Goal: Transaction & Acquisition: Purchase product/service

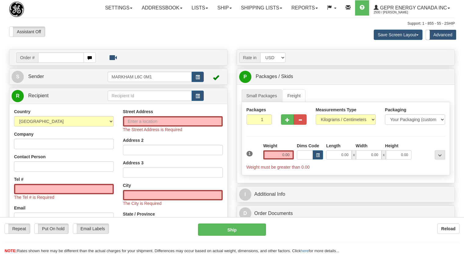
click at [219, 145] on div "Street Address The Street Address is Required Address 2 Address 3 City The City…" at bounding box center [172, 197] width 109 height 176
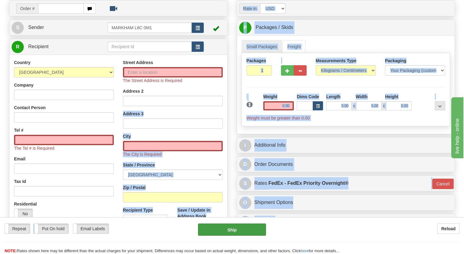
drag, startPoint x: 0, startPoint y: 0, endPoint x: 199, endPoint y: 223, distance: 299.4
click at [197, 236] on form "Pre-print Ship Docs. Delete Close Consolidation Unit Close Consolidation Unit C…" at bounding box center [231, 156] width 445 height 313
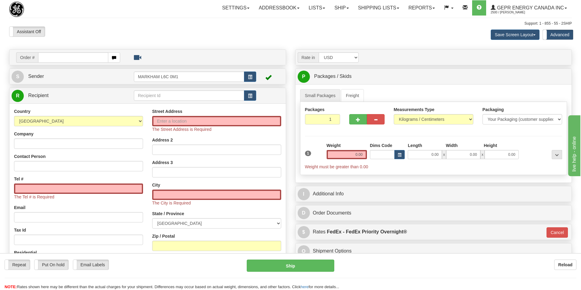
click at [295, 46] on div "Toggle navigation Settings Shipping Preferences Fields Preferences New" at bounding box center [290, 184] width 581 height 368
click at [287, 26] on div "Support: 1 - 855 - 55 - 2SHIP" at bounding box center [290, 23] width 562 height 5
drag, startPoint x: 189, startPoint y: 42, endPoint x: 141, endPoint y: 4, distance: 61.2
click at [189, 41] on div "Assistant On Assistant Off Do a return Do a return Previous Next Save Screen La…" at bounding box center [290, 35] width 571 height 16
click at [379, 9] on link "Shipping lists" at bounding box center [378, 7] width 50 height 15
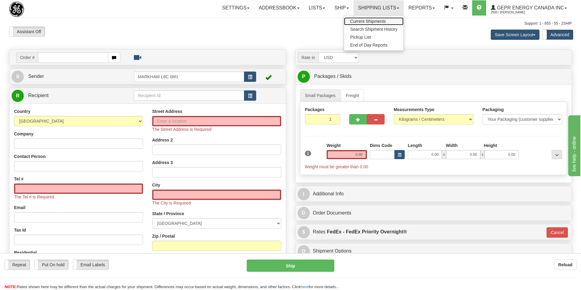
drag, startPoint x: 368, startPoint y: 31, endPoint x: 371, endPoint y: 21, distance: 10.0
drag, startPoint x: 371, startPoint y: 21, endPoint x: 366, endPoint y: 30, distance: 10.2
click at [243, 26] on div "Toggle navigation Settings Shipping Preferences Fields Preferences New" at bounding box center [290, 184] width 581 height 368
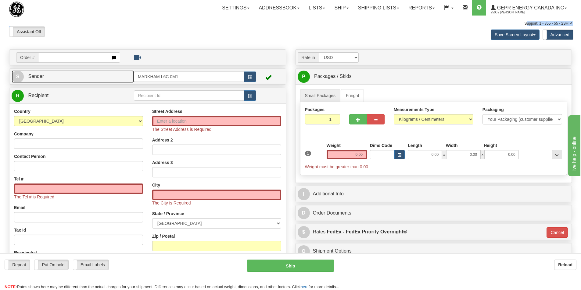
click at [99, 73] on link "S Sender" at bounding box center [73, 76] width 122 height 12
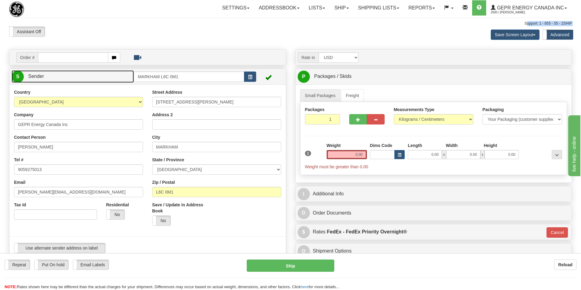
click at [99, 72] on link "S Sender" at bounding box center [73, 76] width 122 height 12
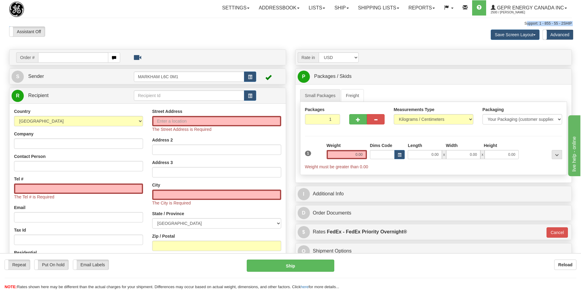
click at [452, 20] on div "Toggle navigation Settings Shipping Preferences Fields Preferences New" at bounding box center [290, 184] width 581 height 368
click at [295, 32] on div "Assistant On Assistant Off Do a return Do a return Previous Next Save Screen La…" at bounding box center [290, 35] width 571 height 16
click at [163, 35] on div "Assistant On Assistant Off Do a return Do a return" at bounding box center [124, 32] width 238 height 10
click at [70, 78] on link "S Sender" at bounding box center [73, 76] width 122 height 12
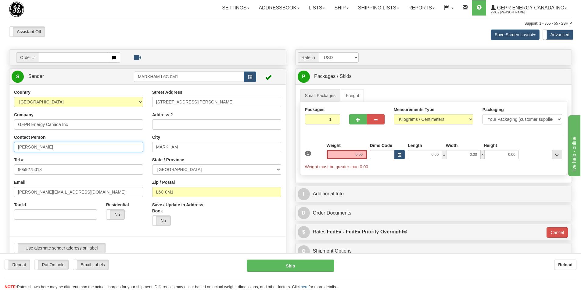
drag, startPoint x: 66, startPoint y: 144, endPoint x: -1, endPoint y: 152, distance: 67.1
click at [0, 152] on html "Training Course Close Toggle navigation Settings Shipping Preferences New Sende…" at bounding box center [290, 145] width 581 height 290
click at [36, 148] on input "Miguel Nunez" at bounding box center [78, 147] width 129 height 10
drag, startPoint x: 31, startPoint y: 148, endPoint x: 8, endPoint y: 149, distance: 23.2
click at [9, 149] on div "Country [GEOGRAPHIC_DATA] [GEOGRAPHIC_DATA] [GEOGRAPHIC_DATA] [GEOGRAPHIC_DATA]…" at bounding box center [147, 173] width 276 height 169
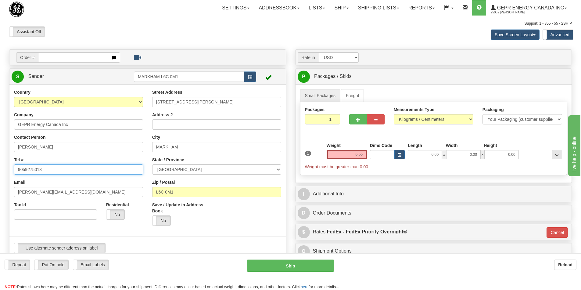
drag, startPoint x: 52, startPoint y: 171, endPoint x: 2, endPoint y: 175, distance: 50.4
click at [2, 175] on div "Toggle navigation Settings Shipping Preferences Fields Preferences New" at bounding box center [290, 273] width 581 height 546
click at [236, 31] on div "Assistant On Assistant Off Do a return Do a return" at bounding box center [124, 32] width 238 height 10
click at [239, 8] on link "Settings" at bounding box center [235, 7] width 37 height 15
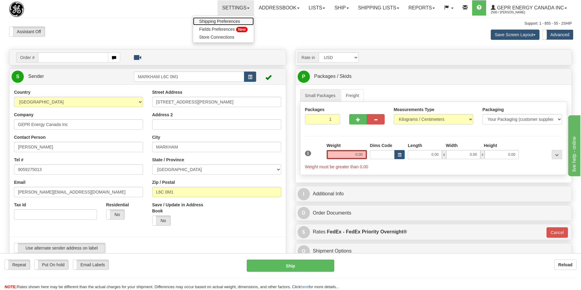
click at [222, 21] on span "Shipping Preferences" at bounding box center [219, 21] width 41 height 5
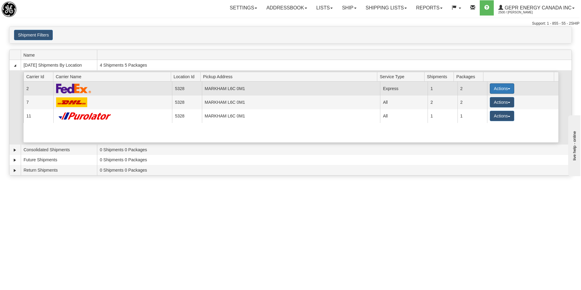
click at [509, 85] on button "Actions" at bounding box center [501, 89] width 24 height 10
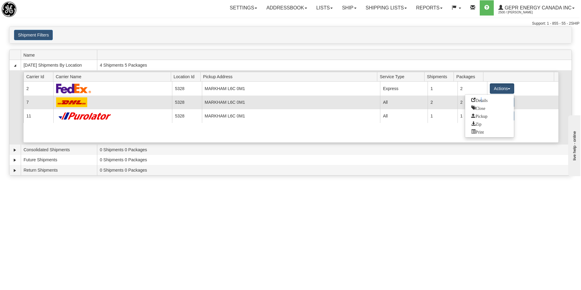
click at [481, 100] on span "Details" at bounding box center [479, 100] width 16 height 4
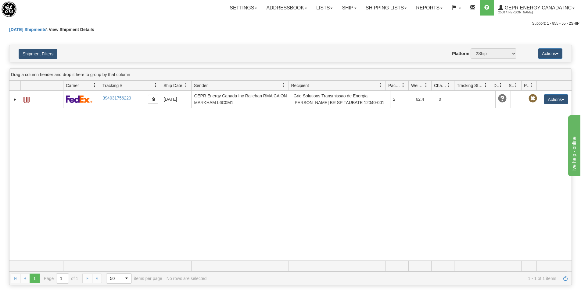
drag, startPoint x: 391, startPoint y: 171, endPoint x: 517, endPoint y: 79, distance: 156.6
click at [390, 171] on div "31717671 2500 394031756220 10/08/2025 10/08/2025 09:28:34 AM GEPR Energy Canada…" at bounding box center [290, 176] width 562 height 170
click at [423, 138] on div "31717671 2500 394031756220 10/08/2025 10/08/2025 09:28:34 AM GEPR Energy Canada…" at bounding box center [290, 176] width 562 height 170
click at [557, 60] on div "Shipment Filters Website Agent Nothing selected Client User Platform 2Ship Impo…" at bounding box center [290, 53] width 562 height 17
click at [556, 61] on div "Shipment Filters Website Agent Nothing selected Client User Platform 2Ship Impo…" at bounding box center [290, 53] width 562 height 17
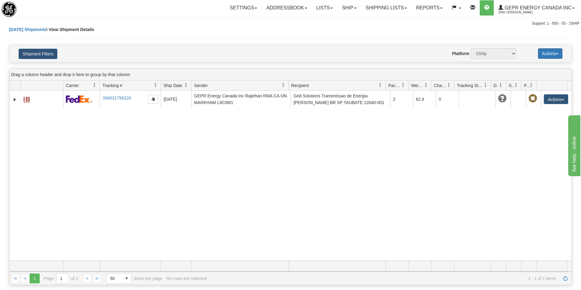
click at [558, 56] on button "Actions" at bounding box center [550, 53] width 24 height 10
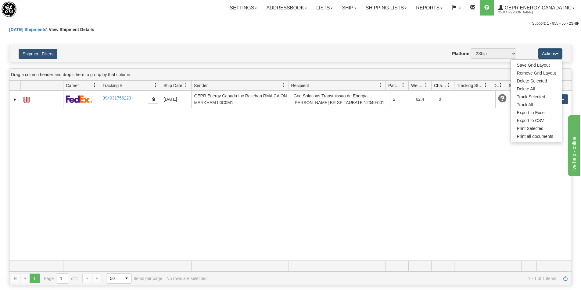
click at [412, 172] on div "31717671 2500 394031756220 10/08/2025 10/08/2025 09:28:34 AM GEPR Energy Canada…" at bounding box center [290, 176] width 562 height 170
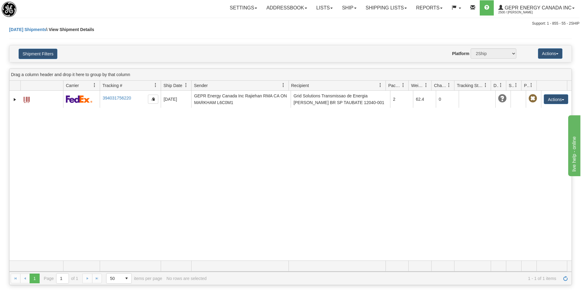
click at [500, 84] on span at bounding box center [500, 85] width 5 height 5
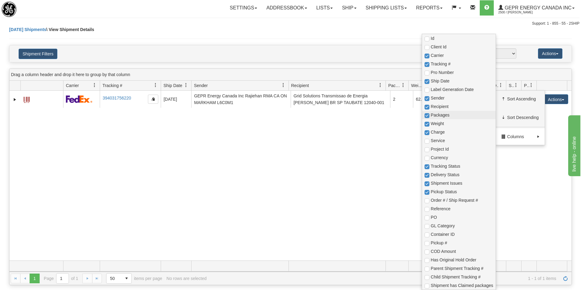
click at [452, 116] on span "Packages" at bounding box center [461, 115] width 62 height 6
checkbox input "true"
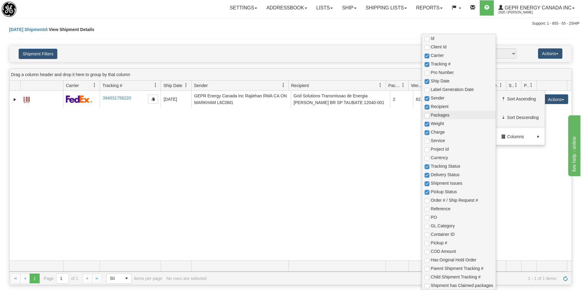
checkbox input "true"
checkbox input "false"
checkbox input "true"
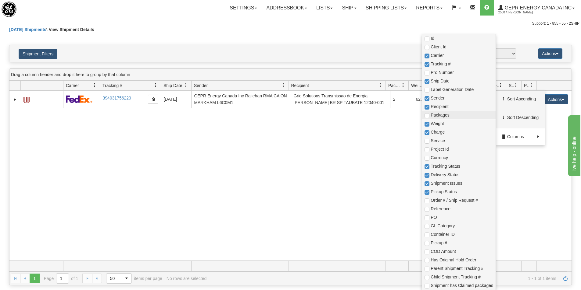
checkbox input "true"
click at [449, 122] on span "Weight" at bounding box center [461, 124] width 62 height 6
checkbox input "true"
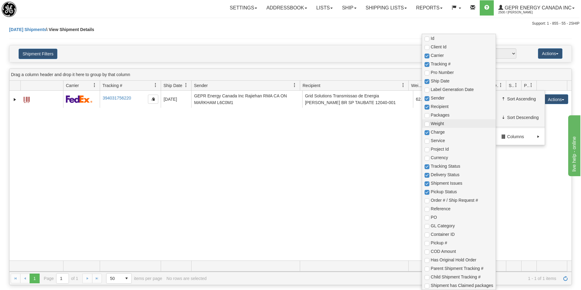
checkbox input "true"
checkbox input "false"
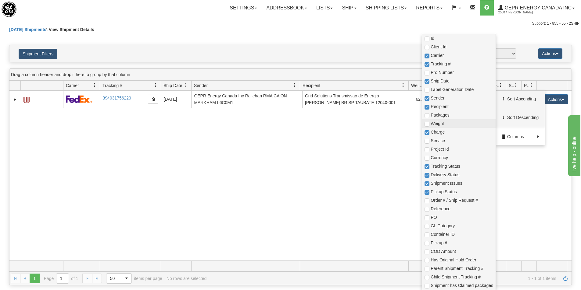
checkbox input "true"
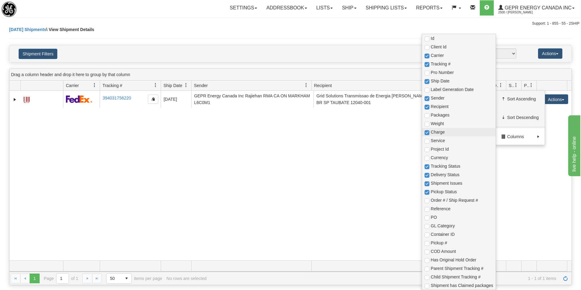
click at [449, 131] on span "Charge" at bounding box center [461, 132] width 62 height 6
checkbox input "true"
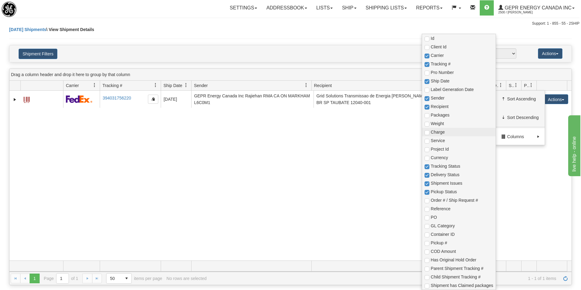
checkbox input "true"
checkbox input "false"
checkbox input "true"
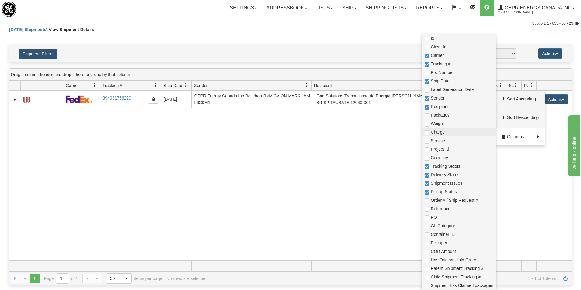
checkbox input "true"
click at [456, 168] on span "Tracking Status" at bounding box center [461, 166] width 62 height 6
checkbox input "true"
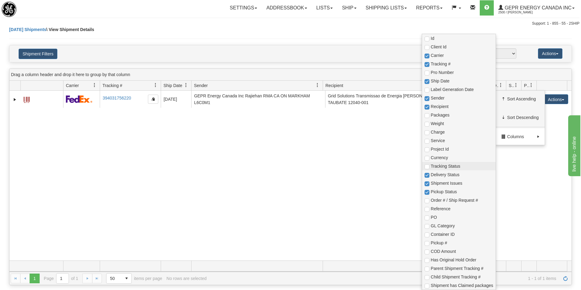
checkbox input "true"
checkbox input "false"
checkbox input "true"
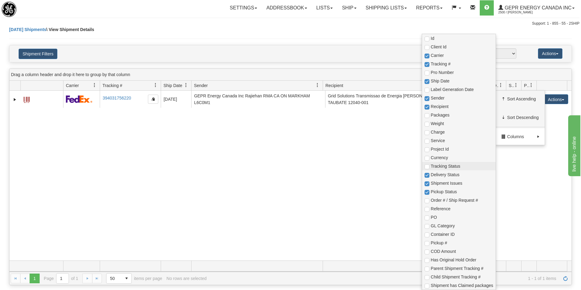
checkbox input "true"
click at [456, 174] on span "Delivery Status" at bounding box center [461, 175] width 62 height 6
checkbox input "true"
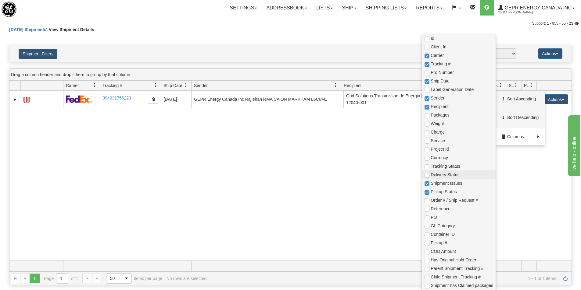
checkbox input "true"
checkbox input "false"
checkbox input "true"
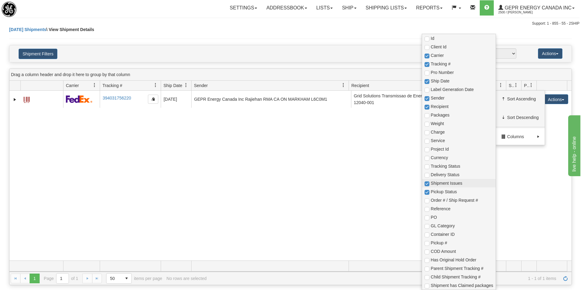
click at [456, 183] on span "Shipment Issues" at bounding box center [461, 183] width 62 height 6
checkbox input "true"
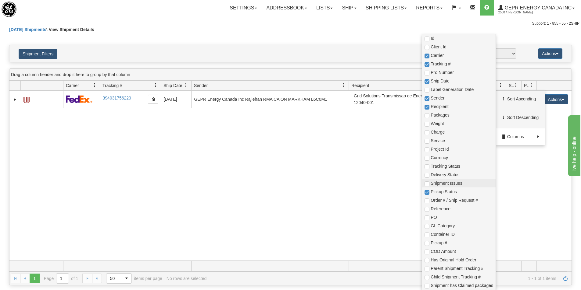
checkbox input "true"
checkbox input "false"
checkbox input "true"
click at [456, 191] on span "Pickup Status" at bounding box center [461, 192] width 62 height 6
checkbox input "true"
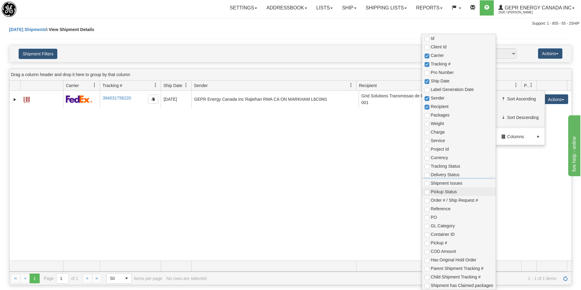
checkbox input "true"
checkbox input "false"
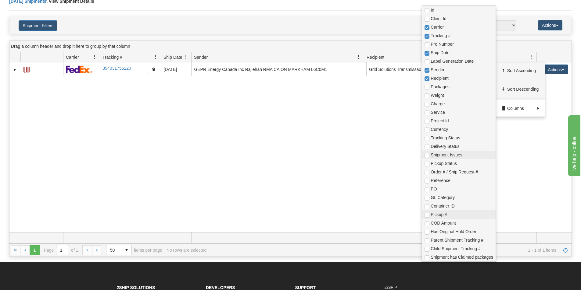
scroll to position [61, 0]
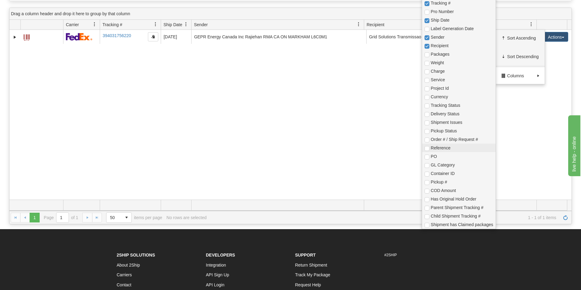
click at [456, 150] on span "Reference" at bounding box center [461, 148] width 62 height 6
checkbox input "true"
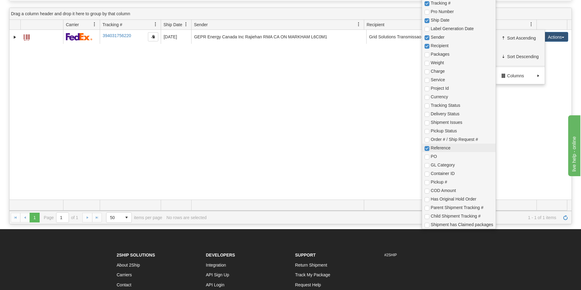
checkbox input "true"
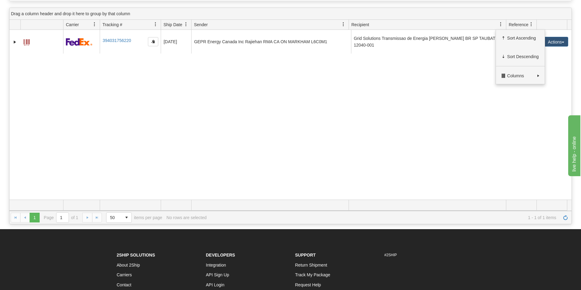
click at [389, 159] on div "31717671 2500 394031756220 10/08/2025 10/08/2025 09:28:34 AM GEPR Energy Canada…" at bounding box center [290, 115] width 562 height 170
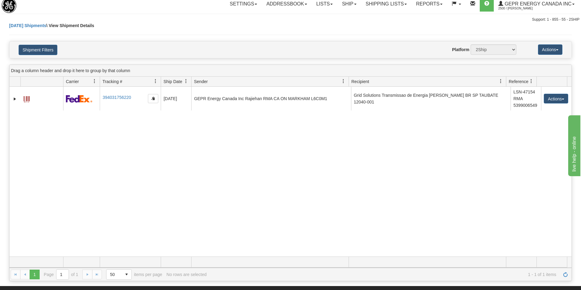
scroll to position [0, 0]
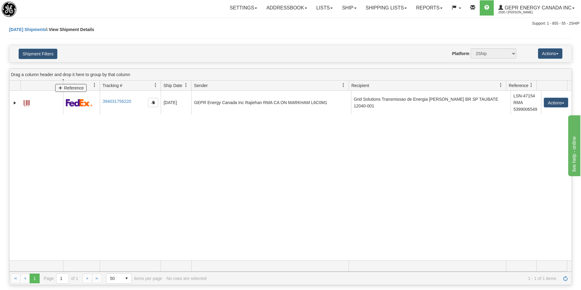
drag, startPoint x: 519, startPoint y: 85, endPoint x: 66, endPoint y: 89, distance: 452.9
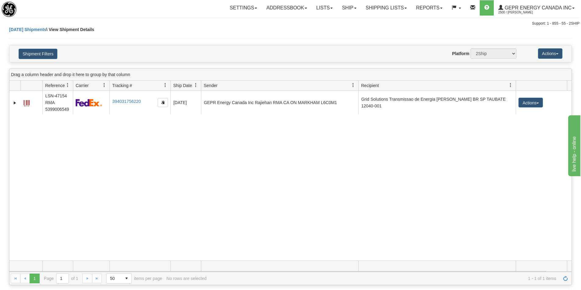
drag, startPoint x: 62, startPoint y: 86, endPoint x: 40, endPoint y: 88, distance: 22.3
click at [40, 88] on div "Id Client Id Reference Carrier Tracking # Pro Number Ship Date Label Generation…" at bounding box center [287, 86] width 557 height 10
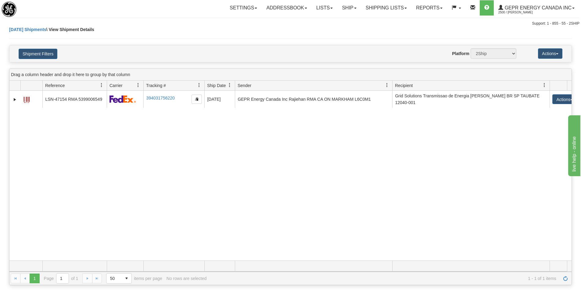
drag, startPoint x: 74, startPoint y: 83, endPoint x: 120, endPoint y: 83, distance: 46.3
click at [107, 79] on div "Drag a column header and drop it here to group by that column Id Client Id Refe…" at bounding box center [290, 177] width 562 height 217
click at [548, 53] on button "Actions" at bounding box center [550, 53] width 24 height 10
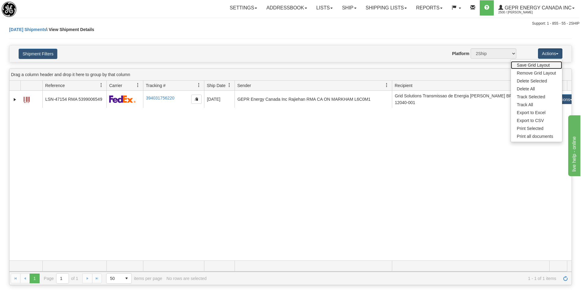
click at [539, 65] on link "Save Grid Layout" at bounding box center [536, 65] width 51 height 8
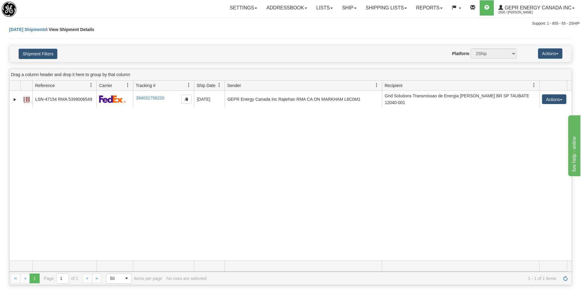
drag, startPoint x: 44, startPoint y: 84, endPoint x: 33, endPoint y: 84, distance: 11.0
click at [33, 84] on div "Id Client Id Reference Carrier Tracking # Pro Number Ship Date Label Generation…" at bounding box center [287, 86] width 557 height 10
click at [550, 52] on button "Actions" at bounding box center [550, 53] width 24 height 10
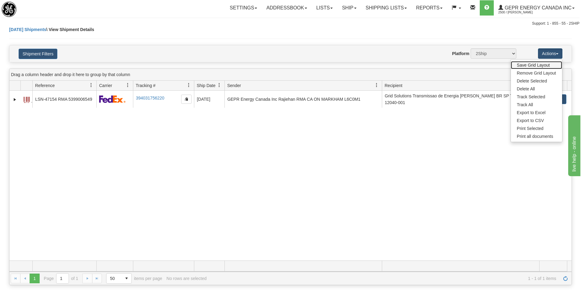
click at [534, 65] on link "Save Grid Layout" at bounding box center [536, 65] width 51 height 8
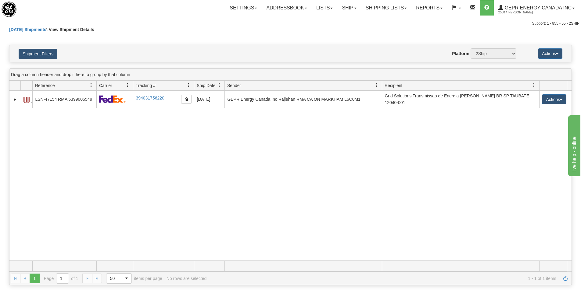
drag, startPoint x: 284, startPoint y: 179, endPoint x: 279, endPoint y: 177, distance: 5.6
click at [284, 179] on div "31717671 2500 LSN-47154 RMA 5399006549 394031756220 10/08/2025 10/08/2025 09:28…" at bounding box center [290, 176] width 562 height 170
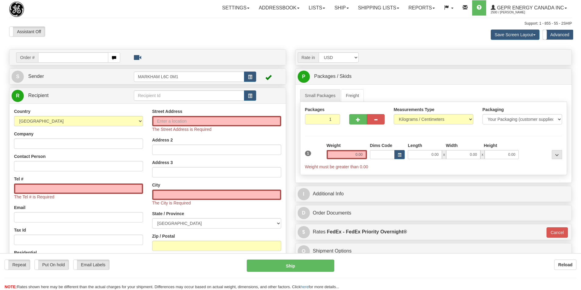
click at [151, 37] on div "Toggle navigation Settings Shipping Preferences Fields Preferences New" at bounding box center [290, 181] width 581 height 362
click at [308, 37] on div "Assistant On Assistant Off Do a return Do a return Previous Next Save Screen La…" at bounding box center [290, 35] width 571 height 16
click at [249, 76] on span "button" at bounding box center [250, 77] width 4 height 4
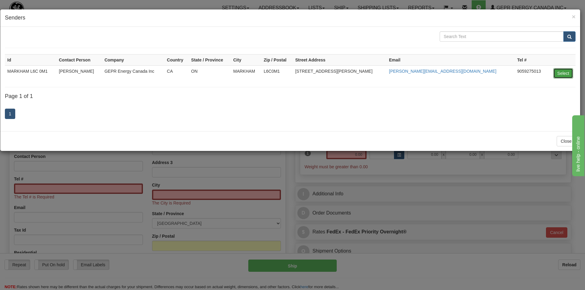
click at [564, 71] on button "Select" at bounding box center [563, 73] width 20 height 10
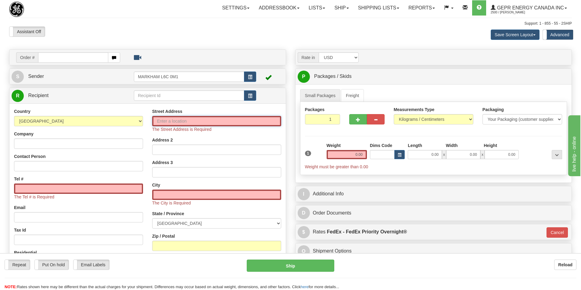
click at [195, 120] on input "Street Address" at bounding box center [216, 121] width 129 height 10
click at [185, 121] on input "Street Address" at bounding box center [216, 121] width 129 height 10
click at [133, 120] on select "[GEOGRAPHIC_DATA] [GEOGRAPHIC_DATA] [GEOGRAPHIC_DATA] [GEOGRAPHIC_DATA] [US_STA…" at bounding box center [78, 121] width 129 height 10
select select "US"
click at [14, 116] on select "[GEOGRAPHIC_DATA] [GEOGRAPHIC_DATA] [GEOGRAPHIC_DATA] [GEOGRAPHIC_DATA] [US_STA…" at bounding box center [78, 121] width 129 height 10
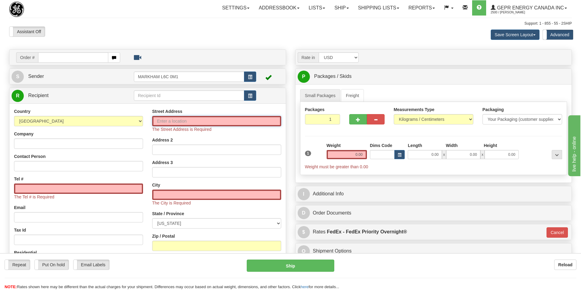
click at [157, 123] on input "Street Address" at bounding box center [216, 121] width 129 height 10
click at [159, 121] on input "Street Address" at bounding box center [216, 121] width 129 height 10
paste input "9059275013"
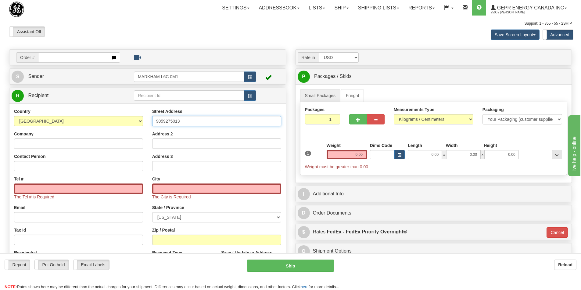
drag, startPoint x: 178, startPoint y: 120, endPoint x: 5, endPoint y: 131, distance: 173.2
click at [79, 129] on div "Country [GEOGRAPHIC_DATA] [GEOGRAPHIC_DATA] [GEOGRAPHIC_DATA] [GEOGRAPHIC_DATA]…" at bounding box center [147, 194] width 276 height 170
paste input "727 W Monticello"
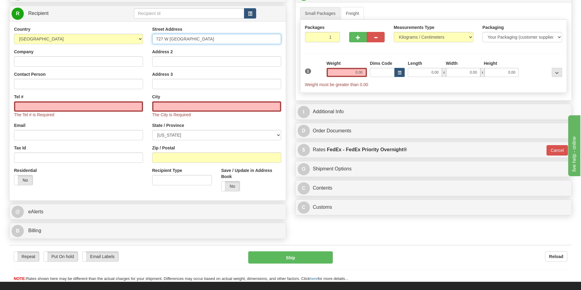
scroll to position [91, 0]
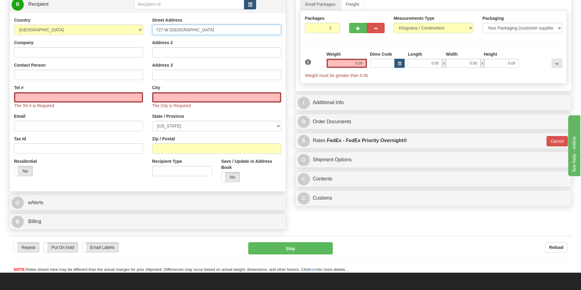
type input "727 W Monticello"
click at [203, 126] on select "ALABAMA ALASKA ARIZONA ARKANSAS Armed Forces America Armed Forces Europe Armed …" at bounding box center [216, 126] width 129 height 10
click at [207, 85] on div "City The City is Required" at bounding box center [216, 97] width 129 height 24
click at [211, 124] on select "ALABAMA ALASKA ARIZONA ARKANSAS Armed Forces America Armed Forces Europe Armed …" at bounding box center [216, 126] width 129 height 10
select select "CA"
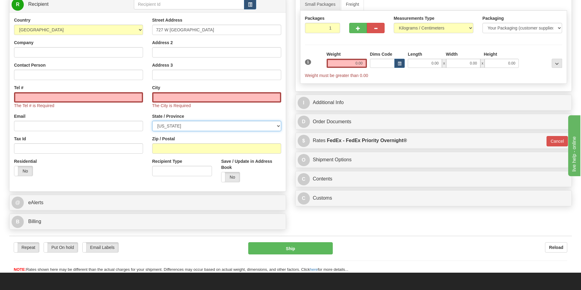
click at [152, 121] on select "ALABAMA ALASKA ARIZONA ARKANSAS Armed Forces America Armed Forces Europe Armed …" at bounding box center [216, 126] width 129 height 10
click at [173, 98] on input "text" at bounding box center [216, 97] width 129 height 10
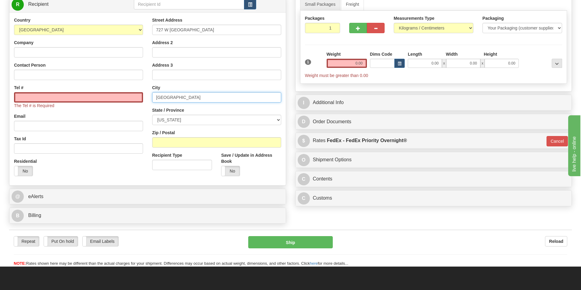
type input "Ontario"
click at [151, 85] on div "Street Address 727 W Monticello Address 2 Address 3 City Ontario State / Provin…" at bounding box center [217, 99] width 138 height 164
click at [163, 147] on input "Zip / Postal" at bounding box center [216, 142] width 129 height 10
paste input "91762"
type input "91762"
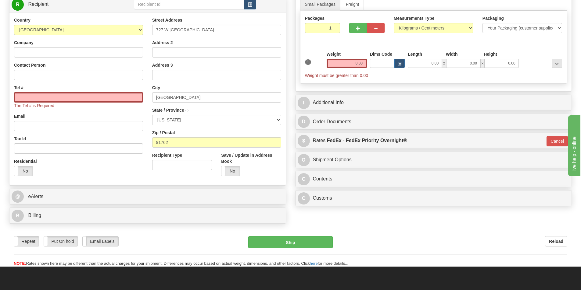
click at [146, 137] on div "Country AFGHANISTAN ALAND ISLANDS ALBANIA ALGERIA AMERICAN SAMOA ANDORRA ANGOLA…" at bounding box center [78, 99] width 138 height 164
type input "[GEOGRAPHIC_DATA]"
click at [32, 74] on input "Contact Person" at bounding box center [78, 75] width 129 height 10
paste input "Jeric Jaurigue"
type input "Jeric Jaurigue"
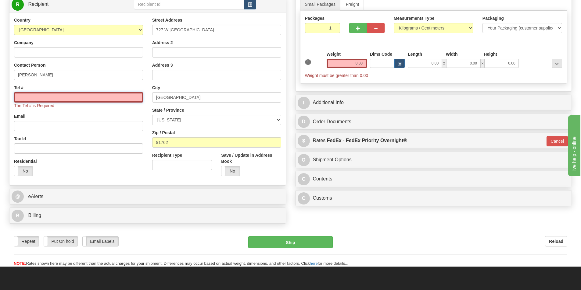
click at [45, 96] on input "Tel #" at bounding box center [78, 97] width 129 height 10
paste input "+1 909.354.9832"
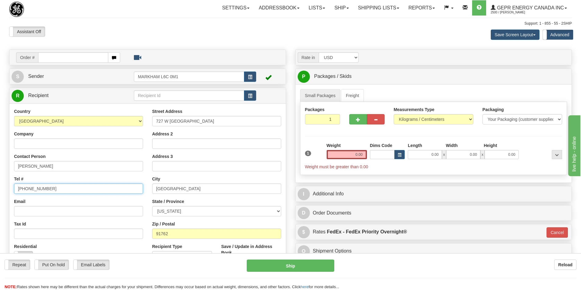
scroll to position [61, 0]
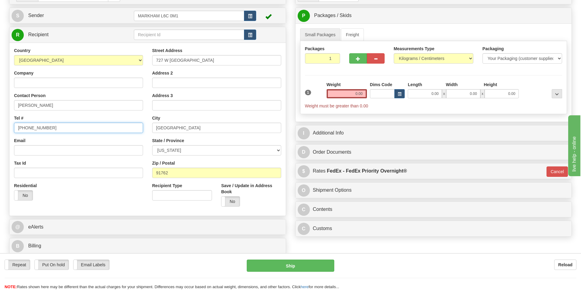
type input "+1 909.354.9832"
click at [49, 151] on input "Email" at bounding box center [78, 150] width 129 height 10
paste input "jeric.jaurigue@gevernova.com"
type input "jeric.jaurigue@gevernova.com"
click at [41, 90] on div "Country AFGHANISTAN ALAND ISLANDS ALBANIA ALGERIA AMERICAN SAMOA ANDORRA ANGOLA…" at bounding box center [78, 127] width 138 height 158
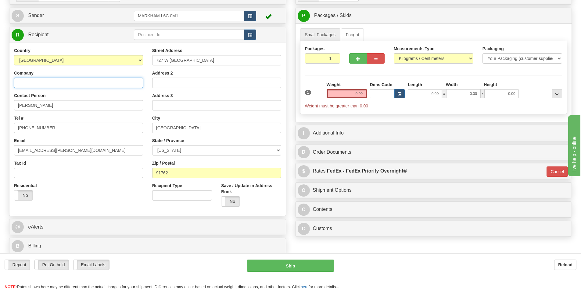
click at [38, 86] on input "Company" at bounding box center [78, 83] width 129 height 10
paste input "Grid Automation"
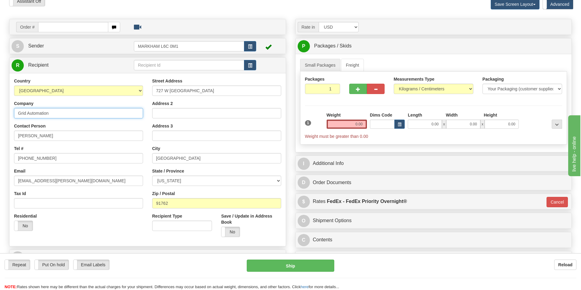
scroll to position [152, 0]
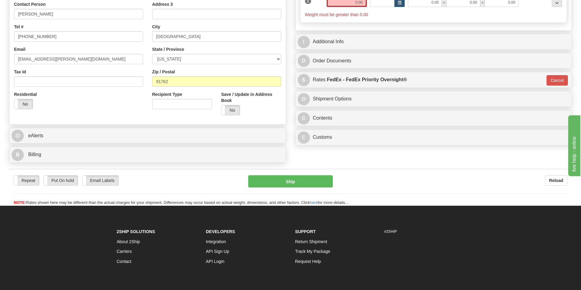
type input "Grid Automation"
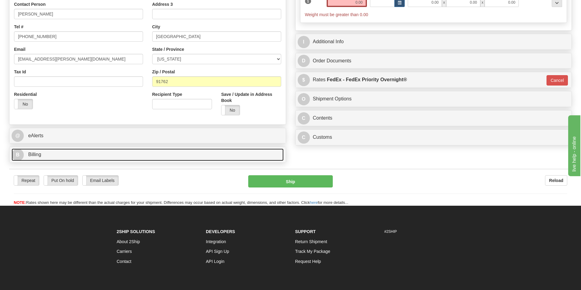
click at [44, 156] on link "B Billing" at bounding box center [148, 155] width 272 height 12
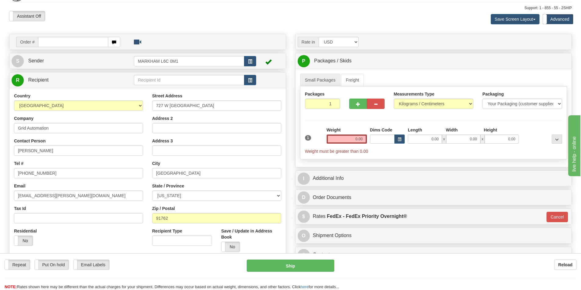
scroll to position [30, 0]
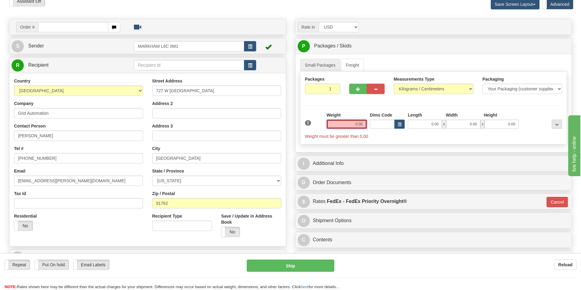
drag, startPoint x: 351, startPoint y: 126, endPoint x: 368, endPoint y: 126, distance: 17.1
click at [368, 126] on div "1 Weight 0.00 Dims Code 0.00" at bounding box center [433, 125] width 260 height 27
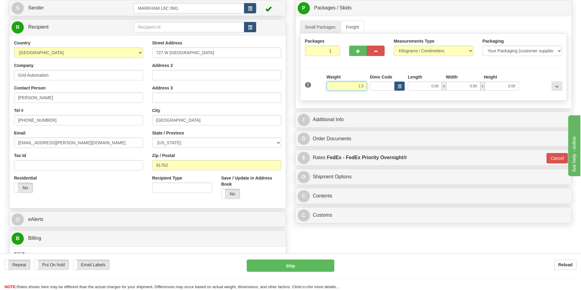
scroll to position [122, 0]
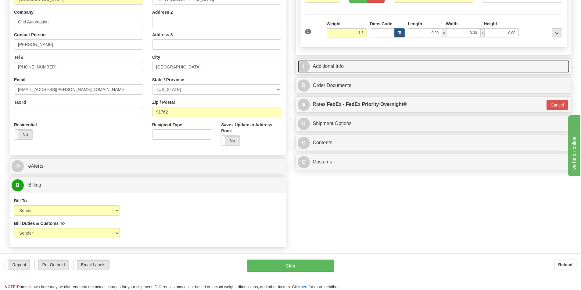
type input "1.50"
type input "01"
click at [334, 68] on link "I Additional Info" at bounding box center [433, 66] width 272 height 12
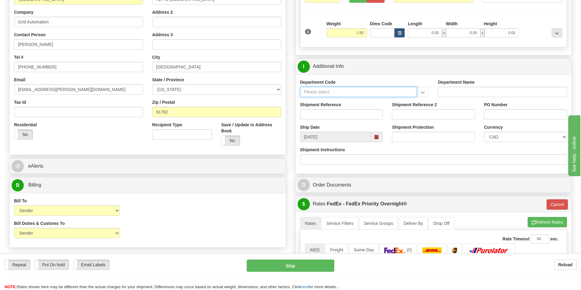
click at [323, 91] on input "Department Code" at bounding box center [358, 92] width 117 height 10
type input "ser"
click at [344, 93] on input "Department Code" at bounding box center [358, 92] width 117 height 10
type input "SER"
click at [315, 111] on input "Shipment Reference" at bounding box center [341, 114] width 83 height 10
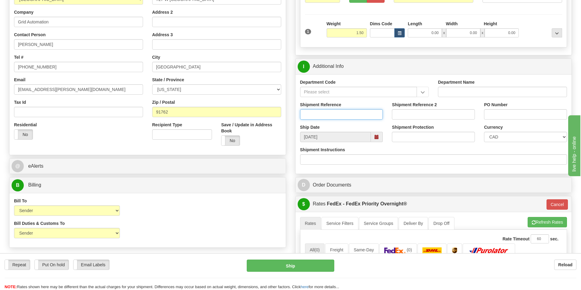
click at [333, 115] on input "Shipment Reference" at bounding box center [341, 114] width 83 height 10
paste input "LSN-46328"
click at [345, 113] on input "LSN-46328 RMA" at bounding box center [341, 114] width 83 height 10
paste input "5399005955"
type input "LSN-46328 RMA 5399005955"
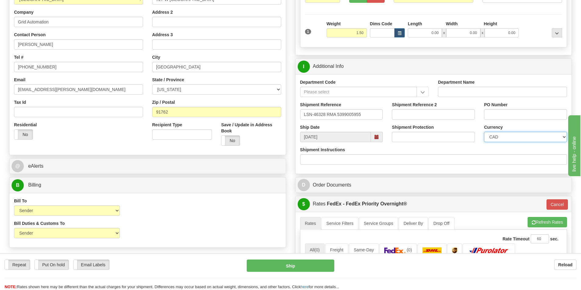
click at [512, 138] on select "CAD USD EUR ZAR RON ANG ARN AUD AUS AWG BBD BFR BGN BHD BMD BND BRC BRL CHP CKZ…" at bounding box center [525, 137] width 83 height 10
select select "1"
click at [484, 132] on select "CAD USD EUR ZAR RON ANG ARN AUD AUS AWG BBD BFR BGN BHD BMD BND BRC BRL CHP CKZ…" at bounding box center [525, 137] width 83 height 10
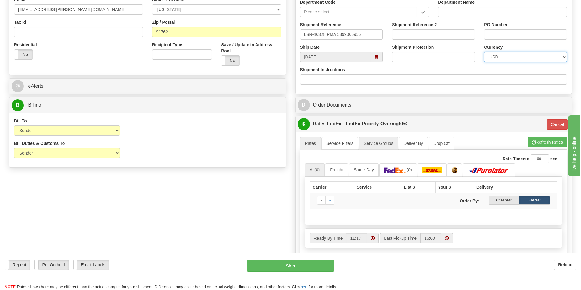
scroll to position [274, 0]
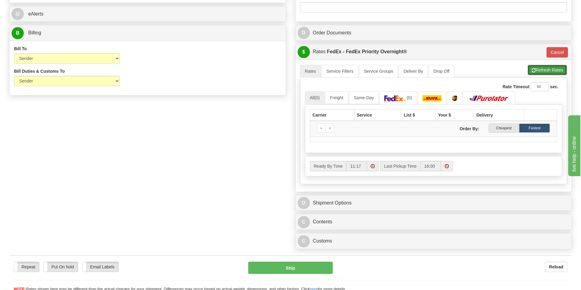
click at [546, 70] on button "Refresh Rates" at bounding box center [546, 70] width 39 height 10
type input "01"
click at [551, 50] on button "Cancel" at bounding box center [556, 52] width 21 height 10
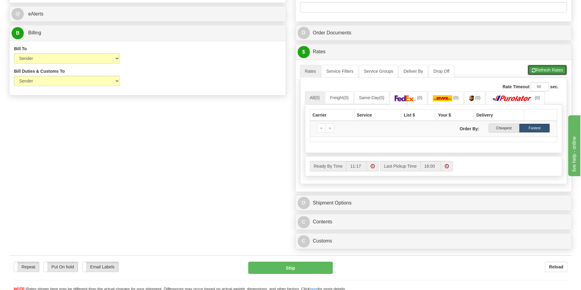
click at [531, 71] on span "button" at bounding box center [533, 71] width 4 height 4
drag, startPoint x: 388, startPoint y: 259, endPoint x: 294, endPoint y: 149, distance: 145.0
click at [294, 149] on div "Rate in Account Currency ARN AWG AUD AUS BHD BBD BFR BMD BRC BRL GBP UKL BND BG…" at bounding box center [433, 14] width 286 height 478
click at [545, 69] on button "Refresh Rates" at bounding box center [546, 70] width 39 height 10
click at [420, 98] on link "(0)" at bounding box center [408, 97] width 37 height 13
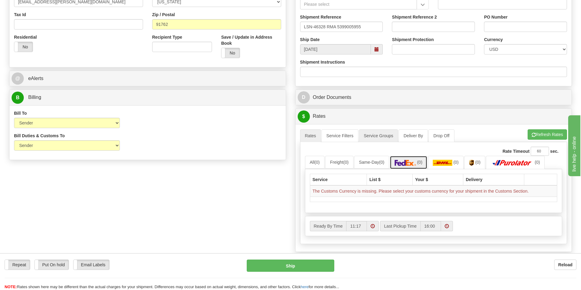
scroll to position [183, 0]
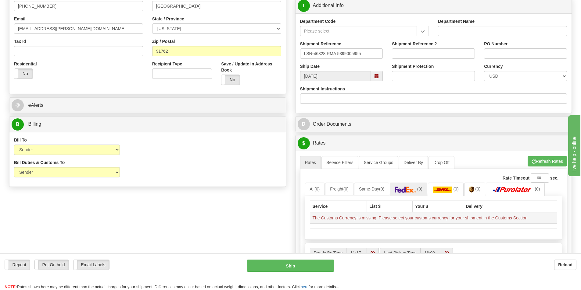
click at [417, 220] on td "The Customs Currency is missing. Please select your customs currency for your s…" at bounding box center [433, 218] width 247 height 12
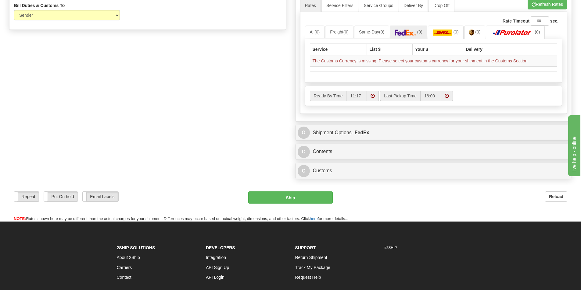
scroll to position [396, 0]
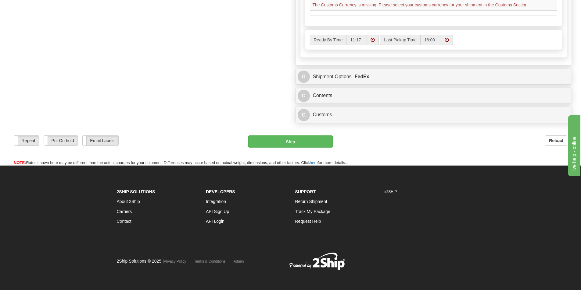
click at [389, 127] on div "Repeat Repeat Put On hold Put On hold Print Order Slip Print Order Slip Email L…" at bounding box center [290, 146] width 562 height 40
click at [391, 123] on div "C Customs Duties / Taxes" at bounding box center [433, 115] width 276 height 16
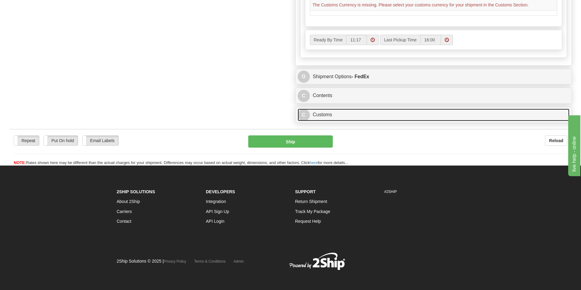
click at [397, 116] on link "C Customs" at bounding box center [433, 115] width 272 height 12
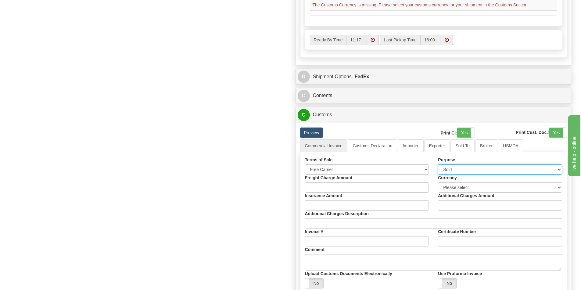
click at [480, 168] on select "Sold Not Sold Gift Sample Repair and Return Personal Effects Merchandise Danger…" at bounding box center [500, 170] width 124 height 10
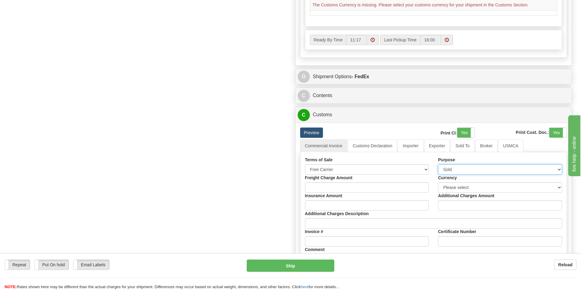
click at [479, 169] on select "Sold Not Sold Gift Sample Repair and Return Personal Effects Merchandise Danger…" at bounding box center [500, 170] width 124 height 10
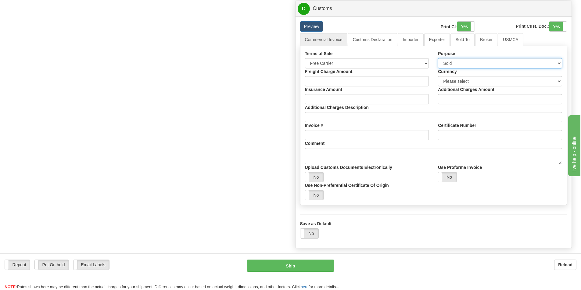
scroll to position [488, 0]
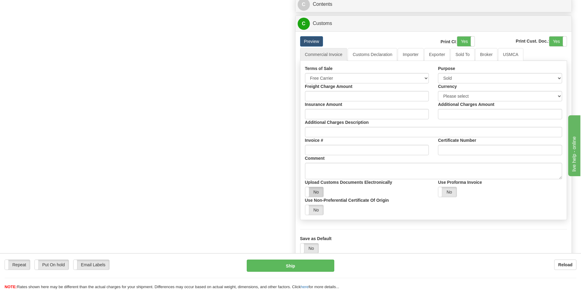
click at [316, 188] on label "No" at bounding box center [314, 192] width 18 height 10
click at [409, 79] on select "Free Carrier Free On Board Ex Works Delivered Duty Unpaid Delivered Duty Paid C…" at bounding box center [367, 78] width 124 height 10
select select "6"
click at [305, 73] on select "Free Carrier Free On Board Ex Works Delivered Duty Unpaid Delivered Duty Paid C…" at bounding box center [367, 78] width 124 height 10
click at [455, 80] on select "Sold Not Sold Gift Sample Repair and Return Personal Effects Merchandise Danger…" at bounding box center [500, 78] width 124 height 10
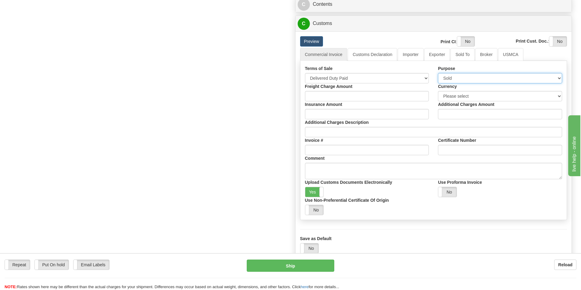
select select "5"
click at [438, 73] on select "Sold Not Sold Gift Sample Repair and Return Personal Effects Merchandise Danger…" at bounding box center [500, 78] width 124 height 10
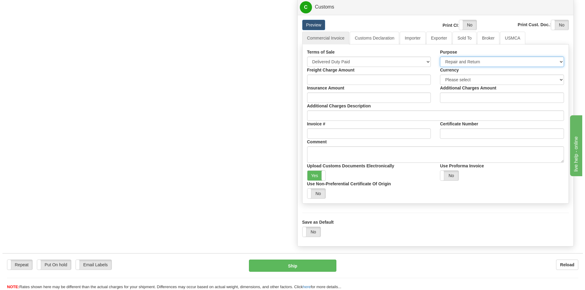
scroll to position [457, 0]
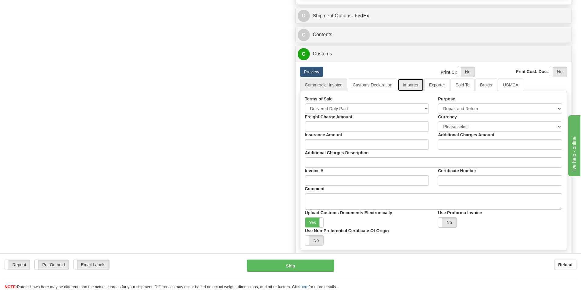
click at [411, 83] on link "Importer" at bounding box center [410, 85] width 26 height 13
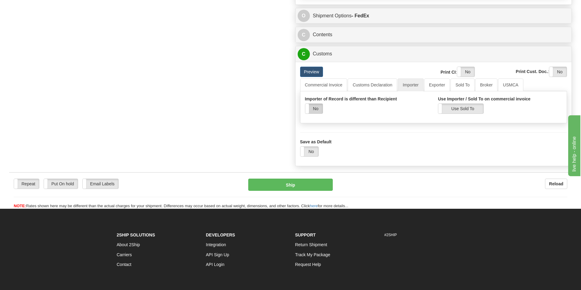
click at [322, 108] on label "No" at bounding box center [313, 109] width 17 height 10
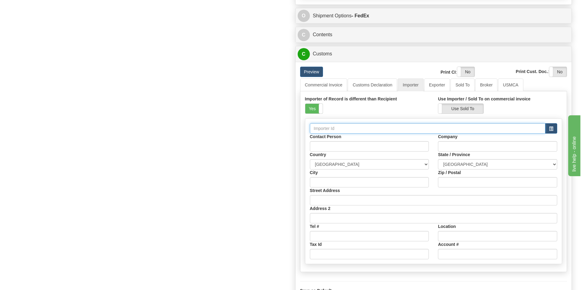
click at [544, 130] on input "text" at bounding box center [428, 128] width 236 height 10
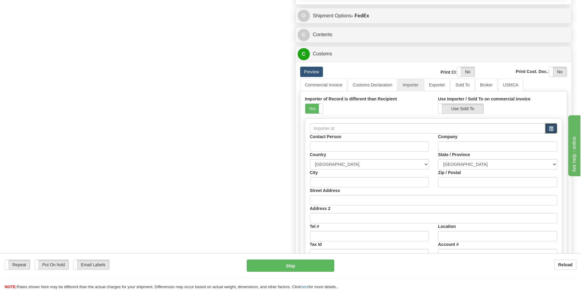
click at [546, 130] on button "button" at bounding box center [551, 128] width 12 height 10
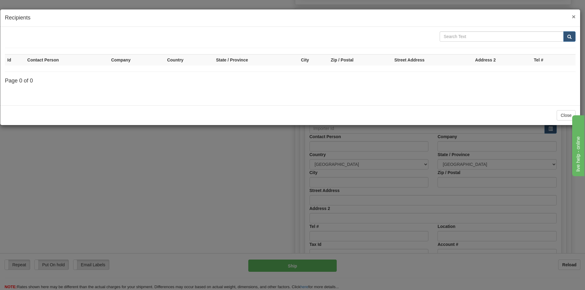
click at [575, 19] on span "×" at bounding box center [574, 16] width 4 height 7
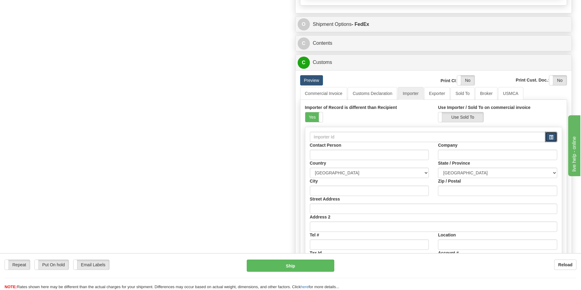
scroll to position [427, 0]
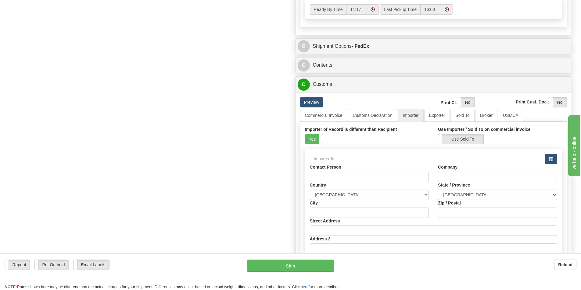
click at [376, 141] on div "Importer of Record is different than Recipient Yes No" at bounding box center [367, 135] width 124 height 18
click at [469, 135] on label "Use Sold To" at bounding box center [460, 139] width 45 height 10
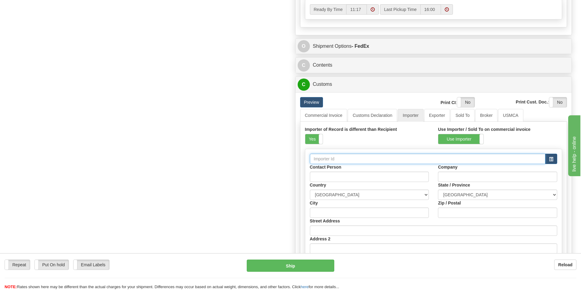
click at [385, 161] on input "text" at bounding box center [428, 159] width 236 height 10
paste input "GE Grid Solutions, LLC"
type input "GE Grid Solutions, LLC"
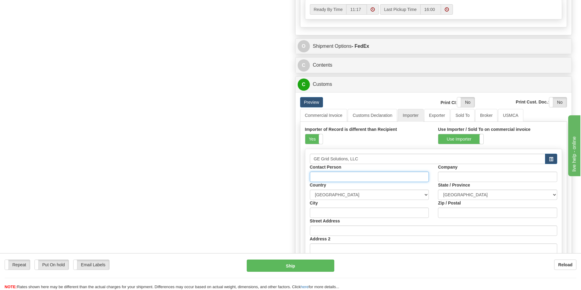
click at [376, 173] on input "Contact Person" at bounding box center [369, 177] width 119 height 10
paste input "GE Grid Solutions, LLC"
type input "GE Grid Solutions, LLC"
click at [470, 178] on input "Company" at bounding box center [497, 177] width 119 height 10
paste input "GE Grid Solutions, LLC"
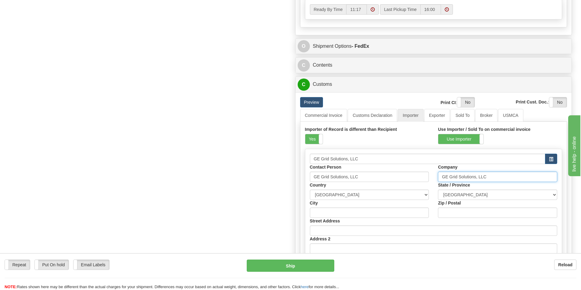
type input "GE Grid Solutions, LLC"
click at [401, 197] on select "AFGHANISTAN ALAND ISLANDS ALBANIA ALGERIA AMERICAN SAMOA ANDORRA ANGOLA ANGUILL…" at bounding box center [369, 195] width 119 height 10
select select "US"
click at [310, 190] on select "AFGHANISTAN ALAND ISLANDS ALBANIA ALGERIA AMERICAN SAMOA ANDORRA ANGOLA ANGUILL…" at bounding box center [369, 195] width 119 height 10
click at [495, 195] on select "ALABAMA ALASKA ARIZONA ARKANSAS Armed Forces America Armed Forces Europe Armed …" at bounding box center [497, 195] width 119 height 10
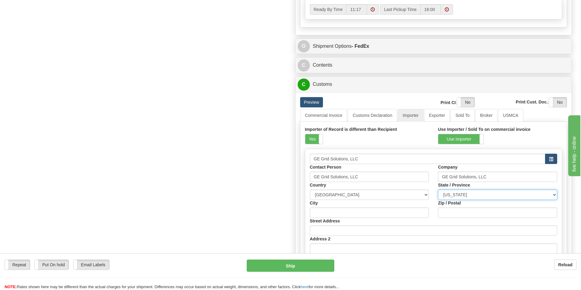
drag, startPoint x: 495, startPoint y: 195, endPoint x: 491, endPoint y: 202, distance: 7.8
click at [495, 195] on select "ALABAMA ALASKA ARIZONA ARKANSAS Armed Forces America Armed Forces Europe Armed …" at bounding box center [497, 195] width 119 height 10
click at [479, 212] on input "Zip / Postal" at bounding box center [497, 213] width 119 height 10
click at [460, 213] on input "Zip / Postal" at bounding box center [497, 213] width 119 height 10
paste input "30339"
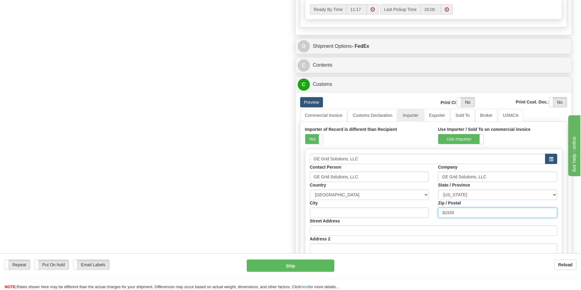
type input "30339"
click at [429, 210] on input "City" at bounding box center [369, 213] width 119 height 10
click at [432, 207] on div "City" at bounding box center [369, 209] width 128 height 18
click at [445, 199] on select "ALABAMA ALASKA ARIZONA ARKANSAS Armed Forces America Armed Forces Europe Armed …" at bounding box center [497, 195] width 119 height 10
select select "GA"
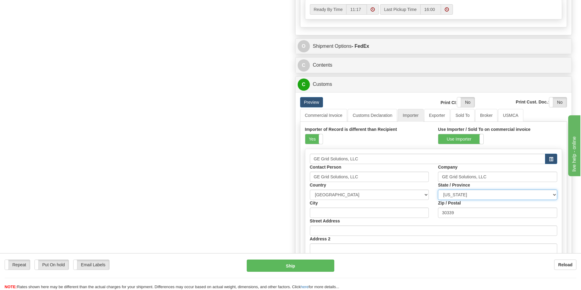
click at [438, 190] on select "ALABAMA ALASKA ARIZONA ARKANSAS Armed Forces America Armed Forces Europe Armed …" at bounding box center [497, 195] width 119 height 10
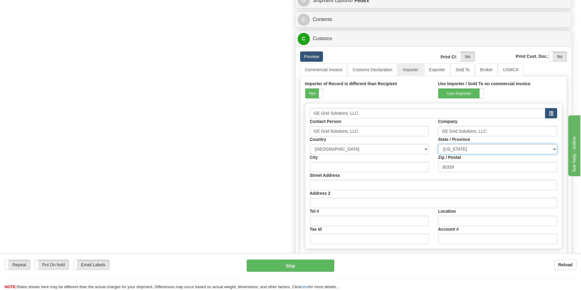
scroll to position [488, 0]
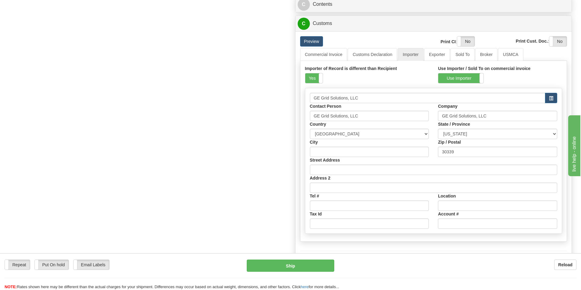
click at [353, 176] on div "Address 2" at bounding box center [433, 184] width 257 height 18
click at [351, 174] on input "Street Address" at bounding box center [433, 170] width 247 height 10
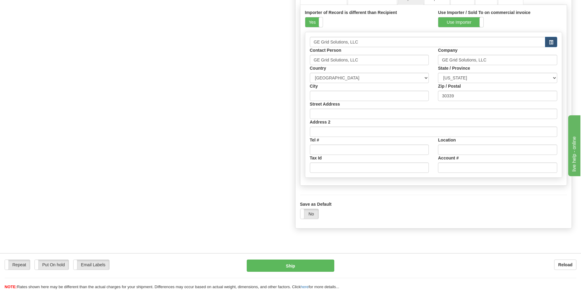
scroll to position [549, 0]
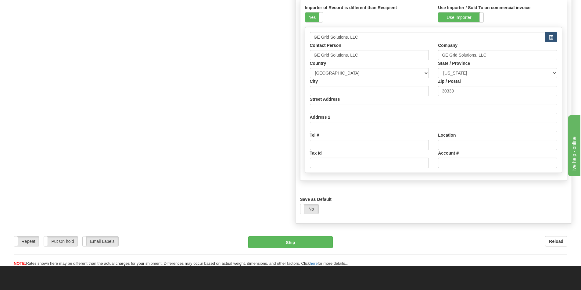
click at [329, 116] on label "Address 2" at bounding box center [320, 117] width 21 height 6
click at [329, 122] on input "Address 2" at bounding box center [433, 127] width 247 height 10
click at [330, 111] on input "Street Address" at bounding box center [433, 109] width 247 height 10
paste input "600 Galleria Parkway, Suite 1800"
type input "600 Galleria Parkway, Suite 1800"
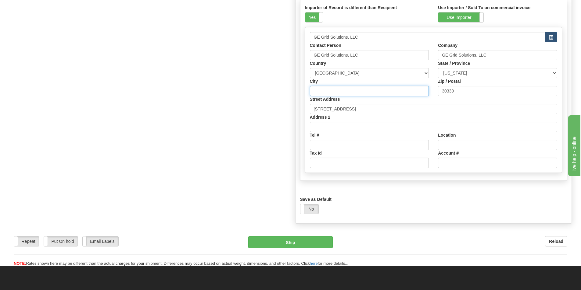
click at [337, 95] on input "City" at bounding box center [369, 91] width 119 height 10
click at [356, 89] on input "City" at bounding box center [369, 91] width 119 height 10
paste input "Atlanta"
type input "Atlanta"
click at [334, 142] on input "Tel #" at bounding box center [369, 145] width 119 height 10
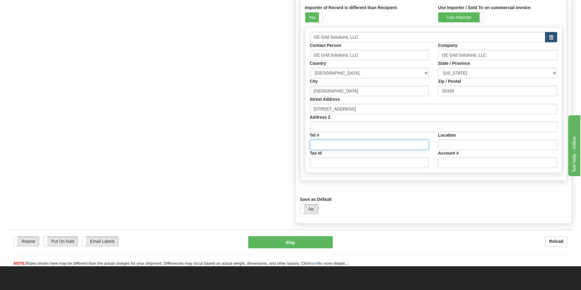
click at [333, 146] on input "Tel #" at bounding box center [369, 145] width 119 height 10
paste input "800-547-8629"
type input "800-547-8629"
click at [364, 162] on input "Tax Id" at bounding box center [369, 163] width 119 height 10
paste input "47-3196244FM"
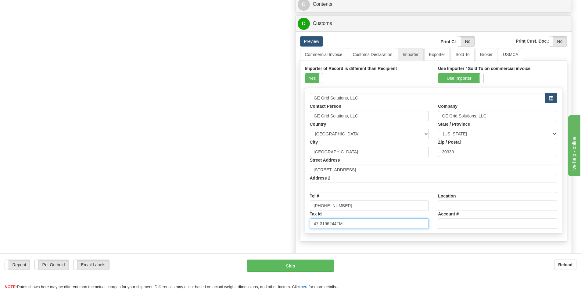
scroll to position [518, 0]
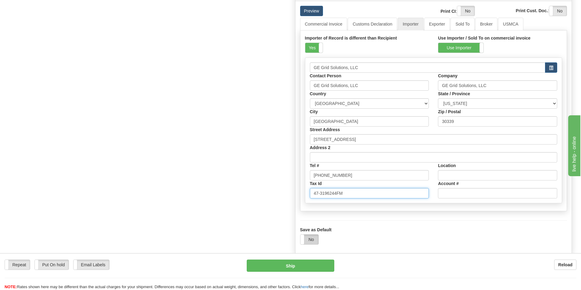
type input "47-3196244FM"
click at [315, 239] on label "No" at bounding box center [309, 240] width 18 height 10
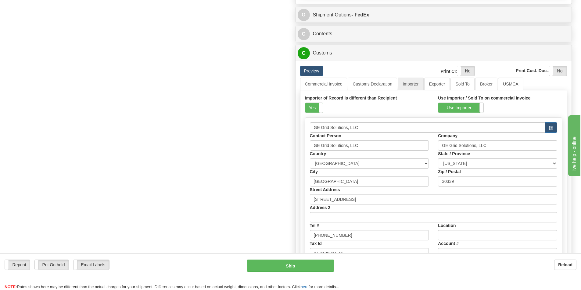
scroll to position [488, 0]
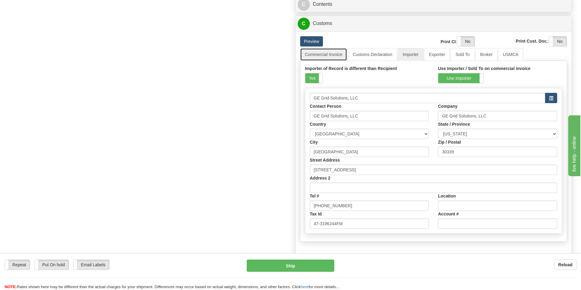
click at [331, 58] on link "Commercial Invoice" at bounding box center [323, 54] width 47 height 13
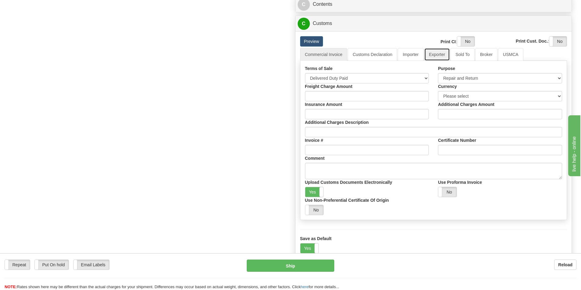
click at [431, 55] on link "Exporter" at bounding box center [437, 54] width 26 height 13
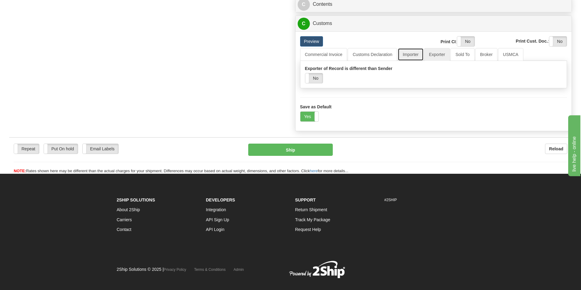
click at [411, 55] on link "Importer" at bounding box center [410, 54] width 26 height 13
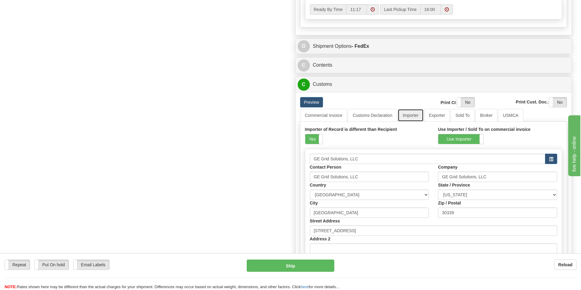
scroll to position [518, 0]
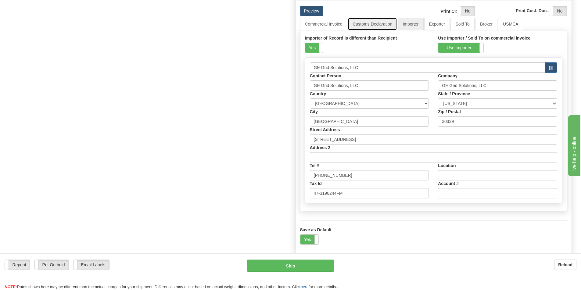
click at [369, 23] on link "Customs Declaration" at bounding box center [371, 24] width 49 height 13
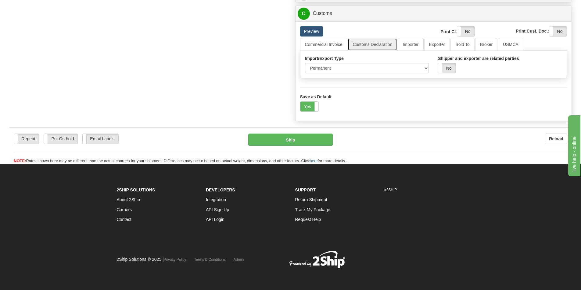
scroll to position [489, 0]
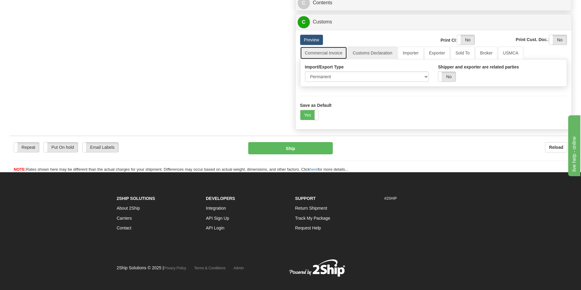
click at [333, 51] on link "Commercial Invoice" at bounding box center [323, 53] width 47 height 13
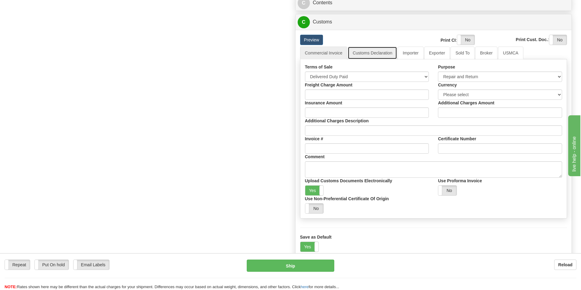
click at [374, 51] on link "Customs Declaration" at bounding box center [371, 53] width 49 height 13
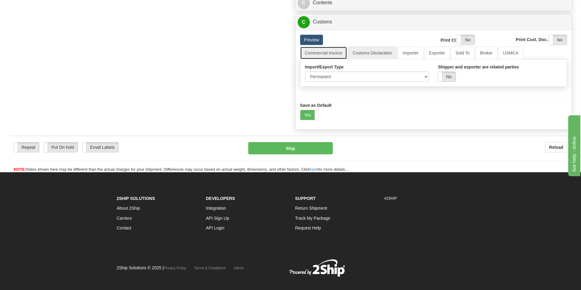
click at [317, 54] on link "Commercial Invoice" at bounding box center [323, 53] width 47 height 13
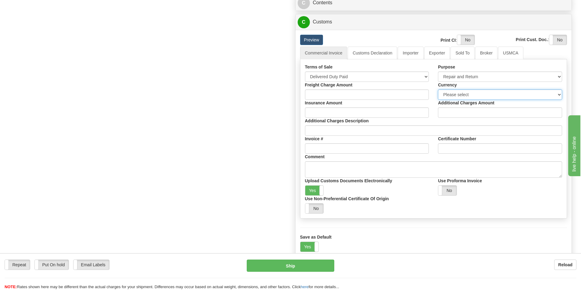
click at [481, 95] on select "Please select CAD USD EUR ZAR RON ANG ARN AUD AUS AWG BBD BFR BGN BHD BMD BND B…" at bounding box center [500, 95] width 124 height 10
select select "1"
click at [438, 90] on select "Please select CAD USD EUR ZAR RON ANG ARN AUD AUS AWG BBD BFR BGN BHD BMD BND B…" at bounding box center [500, 95] width 124 height 10
click at [311, 42] on link "Preview" at bounding box center [311, 40] width 23 height 10
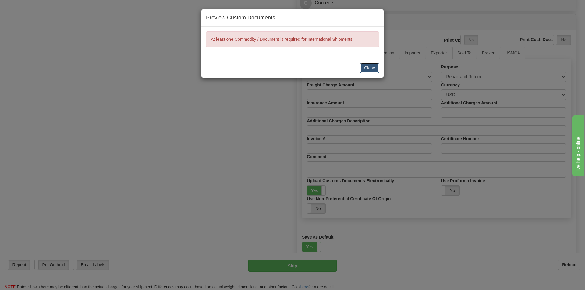
click at [370, 67] on button "Close" at bounding box center [369, 68] width 19 height 10
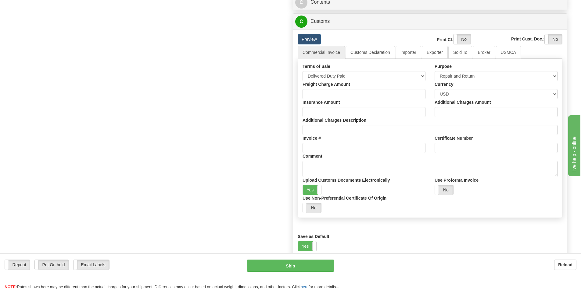
scroll to position [520, 0]
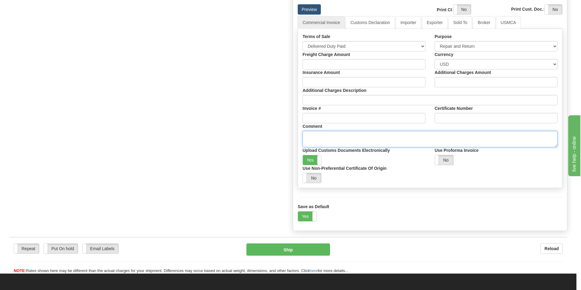
click at [377, 133] on textarea "Comment" at bounding box center [429, 139] width 255 height 16
click at [329, 143] on textarea "Comment" at bounding box center [429, 139] width 255 height 16
paste textarea "RETURN AS IS Original value USD No commercial value"
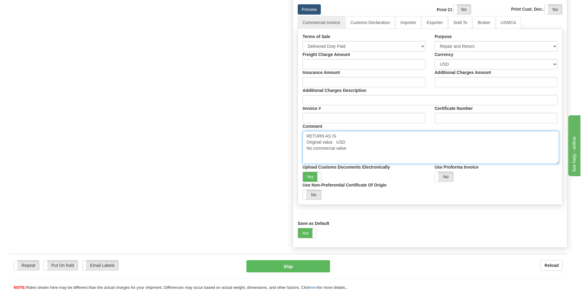
scroll to position [0, 0]
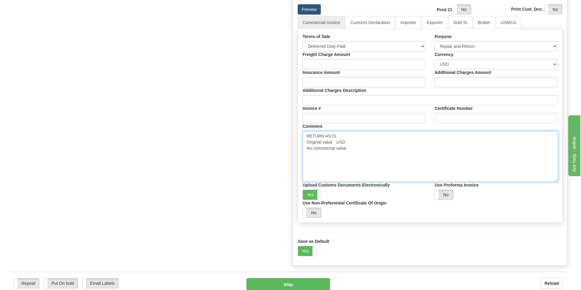
drag, startPoint x: 557, startPoint y: 146, endPoint x: 557, endPoint y: 189, distance: 43.3
click at [558, 182] on textarea "RETURN AS IS Original value USD No commercial value" at bounding box center [430, 156] width 256 height 51
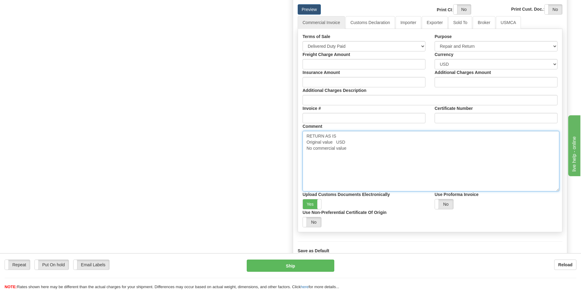
click at [439, 158] on textarea "RETURN AS IS Original value USD No commercial value" at bounding box center [430, 161] width 257 height 61
drag, startPoint x: 358, startPoint y: 176, endPoint x: 269, endPoint y: 121, distance: 104.5
paste textarea "Warranty repair Original value $ 2,771.8 USD No Commercial Value Province Of Ma…"
click at [337, 135] on textarea "Warranty repair Original value $ 2,771.8 USD No Commercial Value Province Of Ma…" at bounding box center [430, 161] width 257 height 61
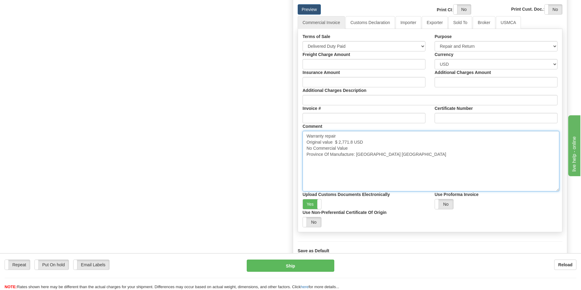
type textarea "Warranty repair Original value $ 2,771.8 USD No Commercial Value Province Of Ma…"
click at [415, 162] on textarea "Warranty repair Original value $ 2,771.8 USD No Commercial Value Province Of Ma…" at bounding box center [430, 161] width 257 height 61
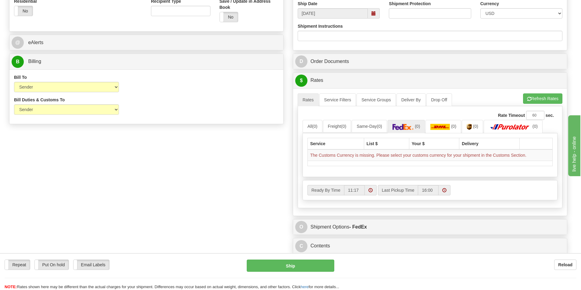
scroll to position [245, 0]
click at [532, 99] on button "Refresh Rates" at bounding box center [542, 99] width 39 height 10
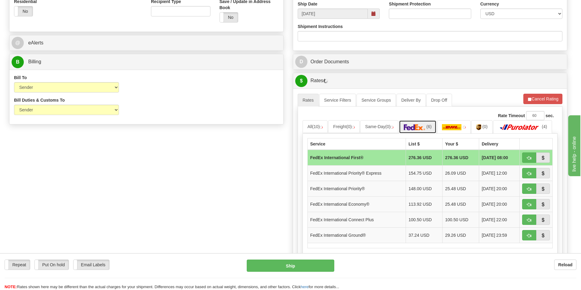
click at [419, 124] on link "(6)" at bounding box center [417, 126] width 37 height 13
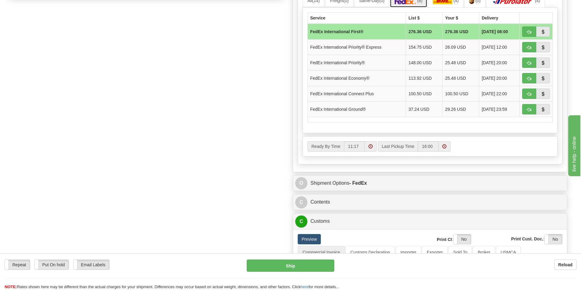
scroll to position [337, 0]
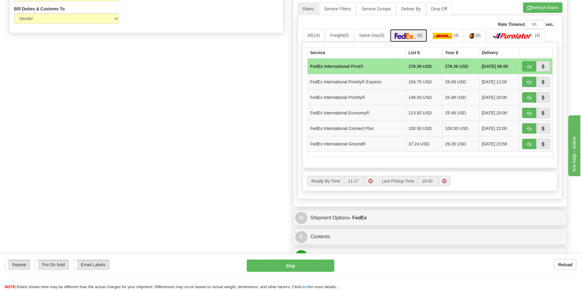
click at [416, 35] on img at bounding box center [404, 36] width 21 height 6
click at [532, 98] on button "button" at bounding box center [529, 97] width 14 height 10
type input "01"
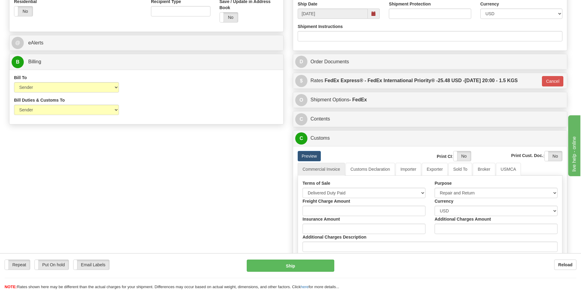
scroll to position [154, 0]
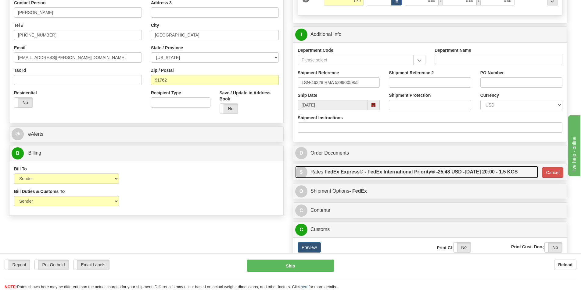
click at [397, 171] on label "FedEx Express® - FedEx International Priority® - 25.48 USD - 10/09/2025 20:00 -…" at bounding box center [420, 172] width 193 height 12
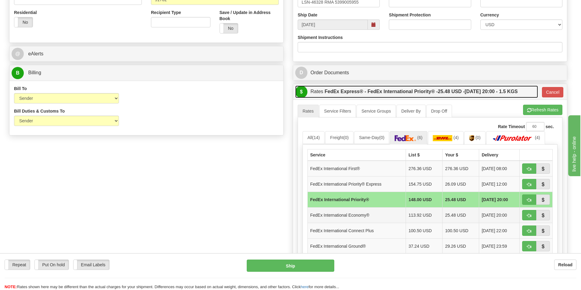
scroll to position [245, 0]
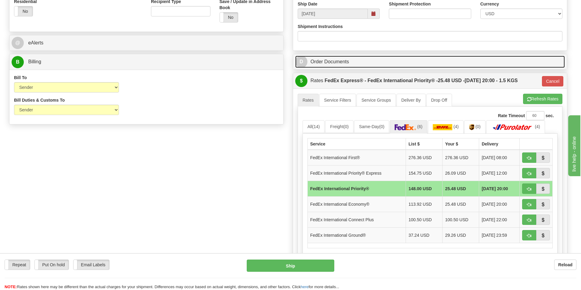
click at [507, 62] on link "D Order Documents" at bounding box center [429, 62] width 269 height 12
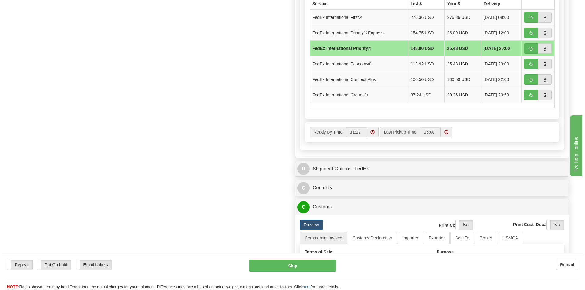
scroll to position [428, 0]
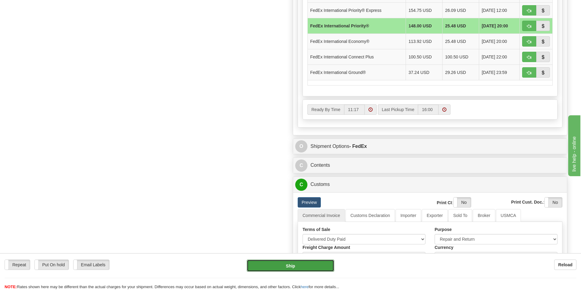
click at [297, 265] on button "Ship" at bounding box center [290, 266] width 87 height 12
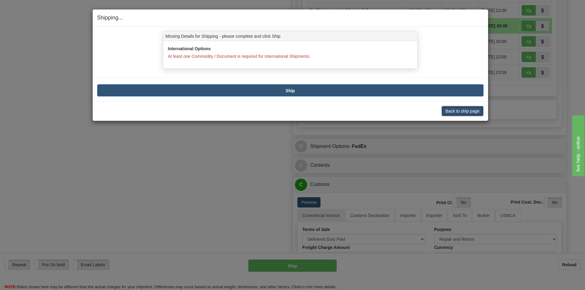
click at [475, 113] on button "Back to ship page" at bounding box center [463, 111] width 42 height 10
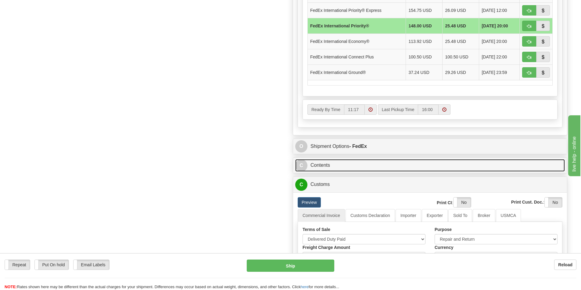
click at [340, 167] on link "C Contents" at bounding box center [429, 165] width 269 height 12
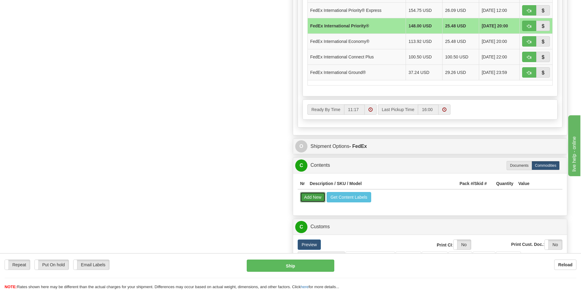
click at [306, 201] on button "Add New" at bounding box center [312, 197] width 25 height 10
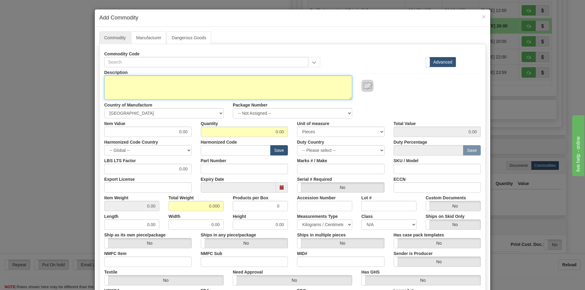
click at [111, 80] on textarea "Description" at bounding box center [228, 88] width 248 height 24
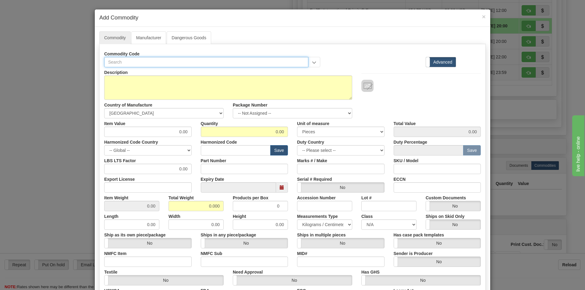
click at [119, 63] on input "text" at bounding box center [206, 62] width 204 height 10
type input "u"
type input "Y"
type input "UR 77H"
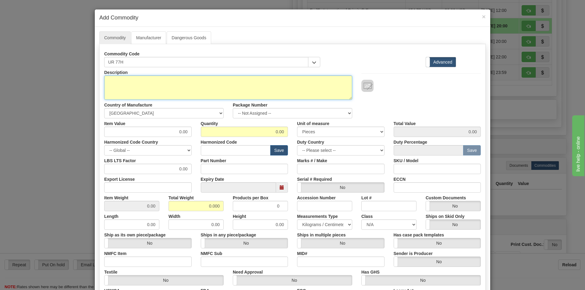
click at [113, 78] on textarea "Description" at bounding box center [228, 88] width 248 height 24
type textarea "UR MODULE"
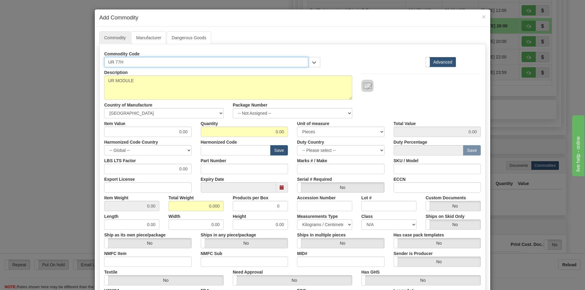
drag, startPoint x: 133, startPoint y: 63, endPoint x: 102, endPoint y: 66, distance: 31.2
click at [104, 66] on input "UR 77H" at bounding box center [206, 62] width 204 height 10
click at [223, 168] on input "Part Number" at bounding box center [244, 169] width 87 height 10
paste input "UR 77H"
type input "UR 77H"
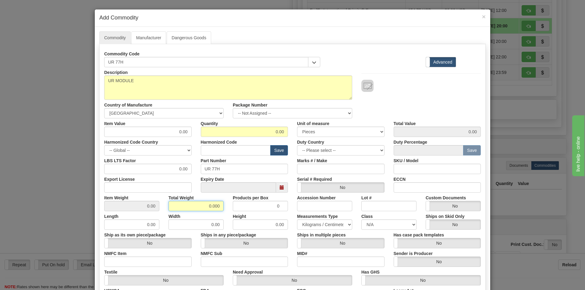
drag, startPoint x: 209, startPoint y: 205, endPoint x: 234, endPoint y: 201, distance: 25.3
click at [228, 201] on div "Item Weight 0.00 Total Weight 0.000 Products per Box 0 Accession Number Lot # C…" at bounding box center [293, 202] width 386 height 19
type input "1.5"
type input "Infinity"
drag, startPoint x: 176, startPoint y: 131, endPoint x: 199, endPoint y: 129, distance: 22.4
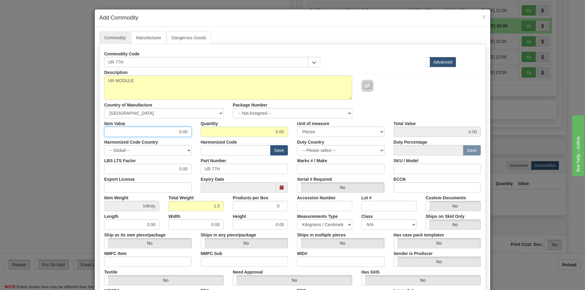
click at [199, 129] on div "Item Value 0.00 Quantity 0.00 Unit of measure 3 Thousand Square Inches Adjustme…" at bounding box center [293, 128] width 386 height 19
type input "75"
drag, startPoint x: 272, startPoint y: 132, endPoint x: 294, endPoint y: 130, distance: 22.1
click at [294, 130] on div "Item Value 75 Quantity 0.00 Unit of measure 3 Thousand Square Inches Adjustment…" at bounding box center [293, 128] width 386 height 19
type input "1"
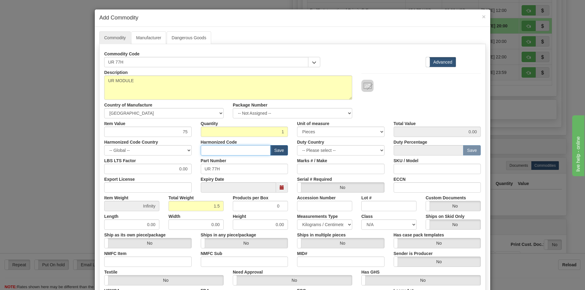
type input "75.00"
type input "Infinity"
click at [209, 151] on input "text" at bounding box center [236, 150] width 70 height 10
click at [209, 150] on input "text" at bounding box center [236, 150] width 70 height 10
paste input "8537.10.9070"
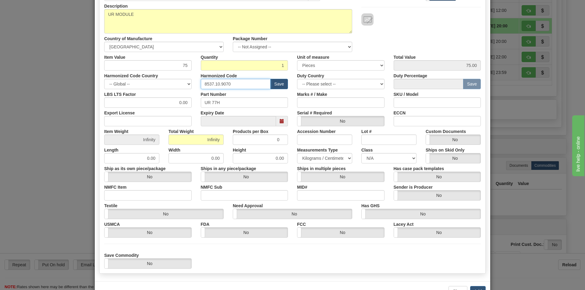
scroll to position [87, 0]
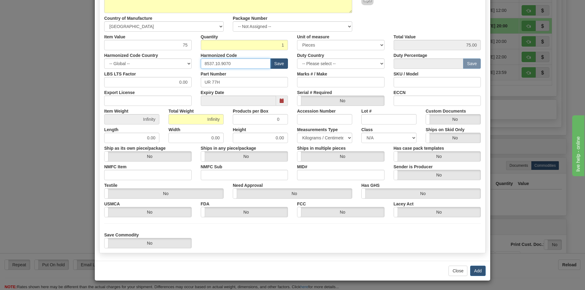
type input "8537.10.9070"
click at [276, 67] on button "Save" at bounding box center [279, 64] width 18 height 10
click at [476, 273] on button "Add" at bounding box center [478, 271] width 16 height 10
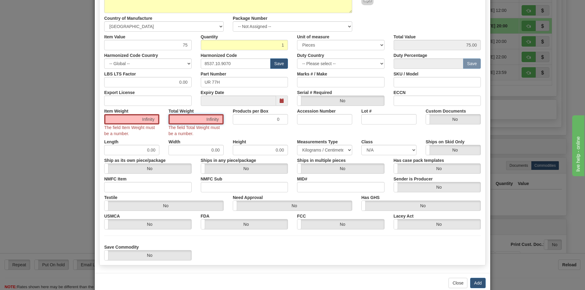
drag, startPoint x: 196, startPoint y: 118, endPoint x: 226, endPoint y: 117, distance: 29.9
click at [226, 117] on div "Item Weight Infinity The field Item Weight must be a number. Total Weight Infin…" at bounding box center [293, 121] width 386 height 31
type input "1.5"
type input "1.5000"
click at [407, 22] on div "Description UR MODULE Country of Manufacture -- Unknown -- AFGHANISTAN ALAND IS…" at bounding box center [293, 5] width 386 height 51
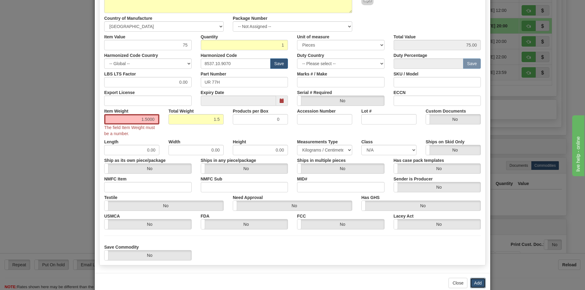
click at [477, 283] on button "Add" at bounding box center [478, 283] width 16 height 10
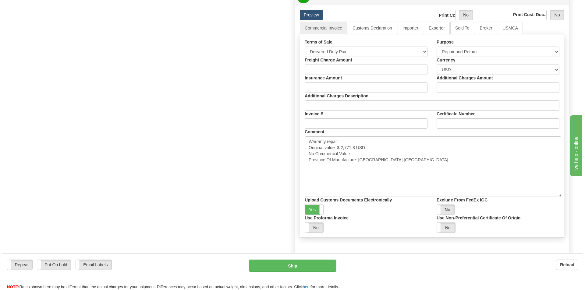
scroll to position [763, 0]
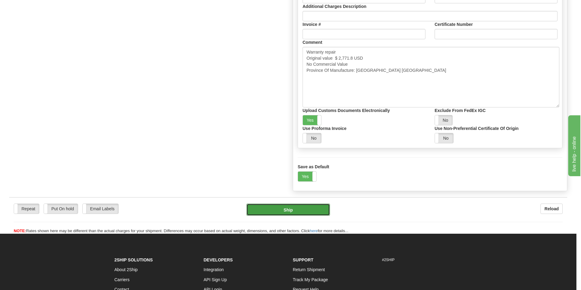
click at [307, 207] on button "Ship" at bounding box center [288, 210] width 84 height 12
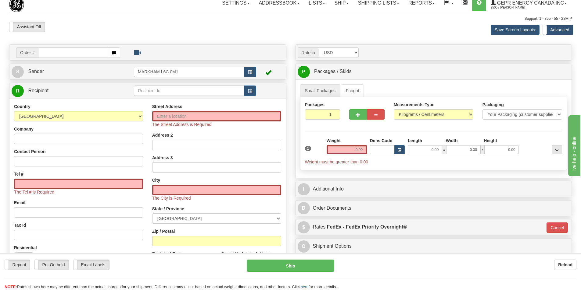
scroll to position [122, 0]
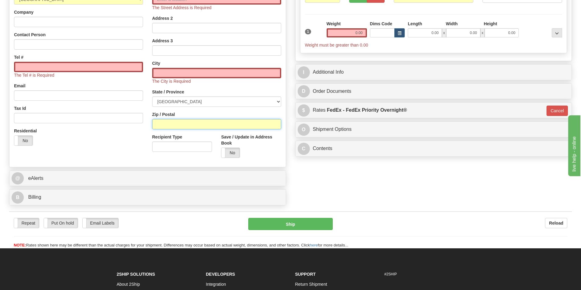
click at [171, 126] on input "Zip / Postal" at bounding box center [216, 124] width 129 height 10
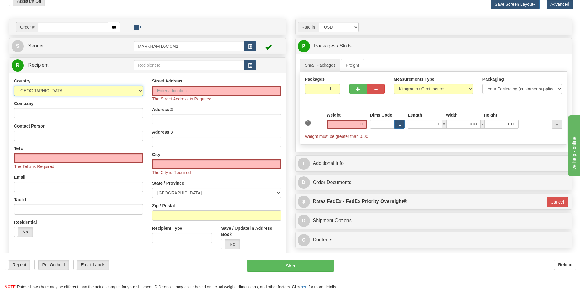
click at [139, 92] on select "[GEOGRAPHIC_DATA] [GEOGRAPHIC_DATA] [GEOGRAPHIC_DATA] [GEOGRAPHIC_DATA] [US_STA…" at bounding box center [78, 91] width 129 height 10
select select "FI"
click at [14, 86] on select "[GEOGRAPHIC_DATA] [GEOGRAPHIC_DATA] [GEOGRAPHIC_DATA] [GEOGRAPHIC_DATA] [US_STA…" at bounding box center [78, 91] width 129 height 10
click at [185, 214] on input "Zip / Postal" at bounding box center [216, 216] width 129 height 10
paste input "33730"
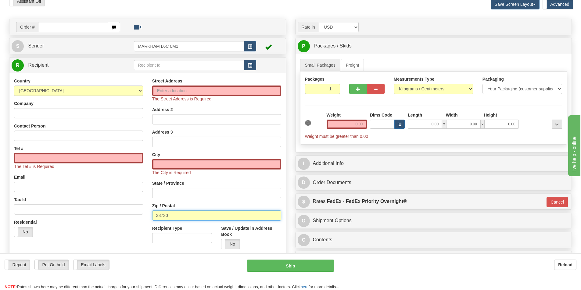
type input "33730"
click at [207, 15] on div "Toggle navigation Settings Shipping Preferences Fields Preferences New" at bounding box center [290, 154] width 581 height 368
click at [166, 91] on input "Street Address" at bounding box center [216, 91] width 129 height 10
paste input "Grid Solutions OY [STREET_ADDRESS]"
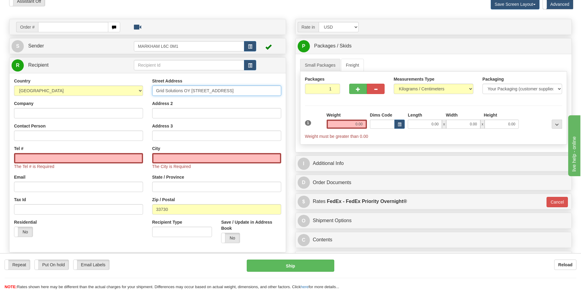
drag, startPoint x: 183, startPoint y: 91, endPoint x: 155, endPoint y: 94, distance: 28.8
click at [155, 94] on input "Grid Solutions OY [STREET_ADDRESS]" at bounding box center [216, 91] width 129 height 10
type input "Grid Solutions OY [STREET_ADDRESS]"
click at [27, 115] on input "Company" at bounding box center [78, 113] width 129 height 10
paste input "Grid Solutions"
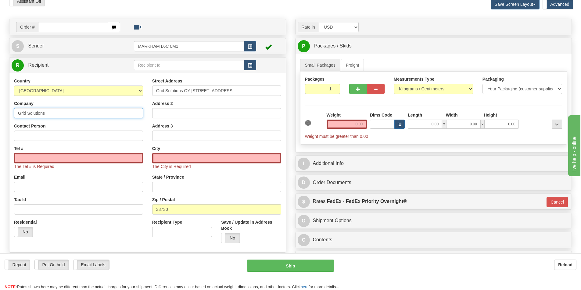
type input "Grid Solutions"
drag, startPoint x: 183, startPoint y: 91, endPoint x: 134, endPoint y: 104, distance: 50.3
click at [134, 104] on div "Country [GEOGRAPHIC_DATA] [GEOGRAPHIC_DATA] [GEOGRAPHIC_DATA] [GEOGRAPHIC_DATA]…" at bounding box center [147, 163] width 276 height 170
drag, startPoint x: 163, startPoint y: 91, endPoint x: 158, endPoint y: 91, distance: 5.8
click at [158, 91] on input "OY [STREET_ADDRESS]" at bounding box center [216, 91] width 129 height 10
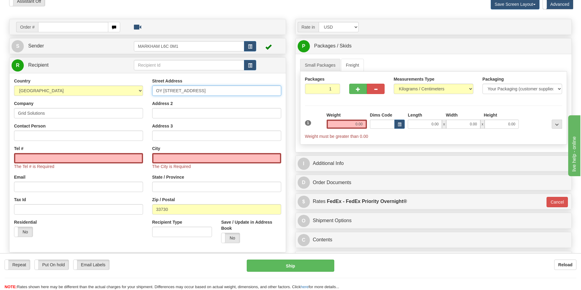
type input "OY [STREET_ADDRESS]"
click at [67, 116] on input "Grid Solutions" at bounding box center [78, 113] width 129 height 10
paste input "OY"
type input "Grid Solutions OY"
drag, startPoint x: 164, startPoint y: 91, endPoint x: 127, endPoint y: 94, distance: 36.4
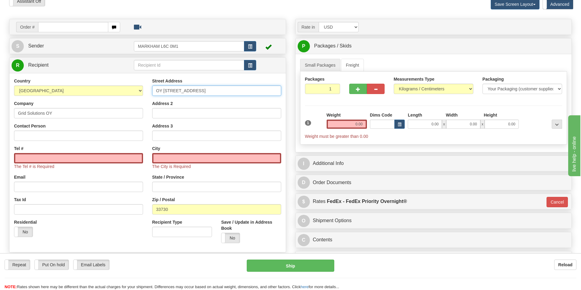
click at [132, 94] on div "Country [GEOGRAPHIC_DATA] [GEOGRAPHIC_DATA] [GEOGRAPHIC_DATA] [GEOGRAPHIC_DATA]…" at bounding box center [147, 163] width 276 height 170
type input "[STREET_ADDRESS]"
click at [169, 158] on input "text" at bounding box center [216, 158] width 129 height 10
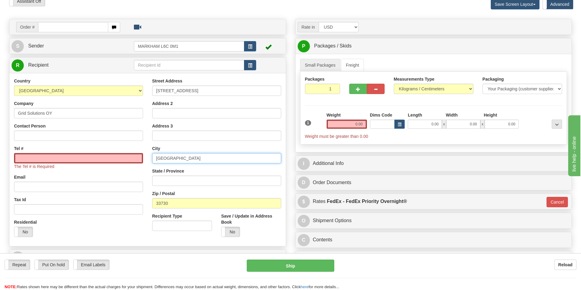
type input "[GEOGRAPHIC_DATA]"
click at [51, 185] on input "Email" at bounding box center [78, 187] width 129 height 10
paste input "[EMAIL_ADDRESS][DOMAIN_NAME]"
type input "[EMAIL_ADDRESS][DOMAIN_NAME]"
click at [55, 161] on input "Tel #" at bounding box center [78, 158] width 129 height 10
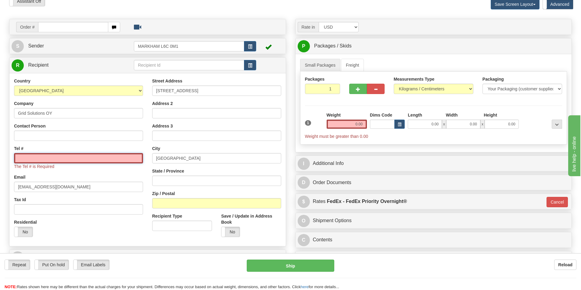
paste input "[PHONE_NUMBER]"
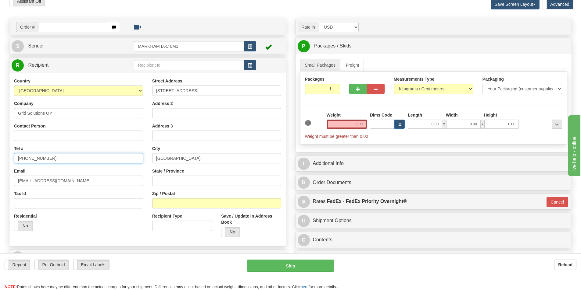
type input "[PHONE_NUMBER]"
click at [49, 133] on input "Contact Person" at bounding box center [78, 136] width 129 height 10
paste input "[EMAIL_ADDRESS][DOMAIN_NAME]"
drag, startPoint x: 98, startPoint y: 134, endPoint x: 58, endPoint y: 141, distance: 41.2
click at [58, 141] on input "Rebekka.Kerkkanen@gevernova.com" at bounding box center [78, 136] width 129 height 10
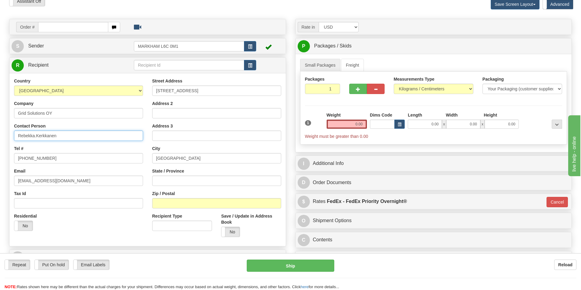
click at [36, 137] on input "Rebekka.Kerkkanen" at bounding box center [78, 136] width 129 height 10
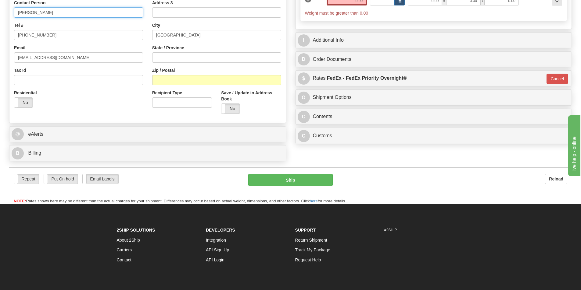
scroll to position [152, 0]
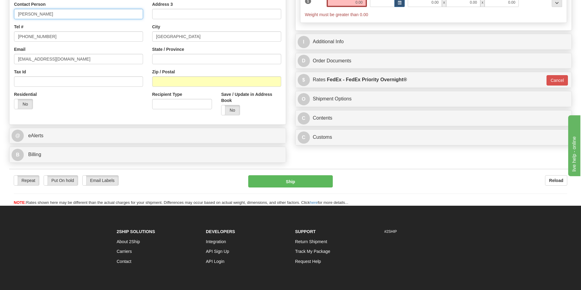
type input "Rebekka Kerkkanen"
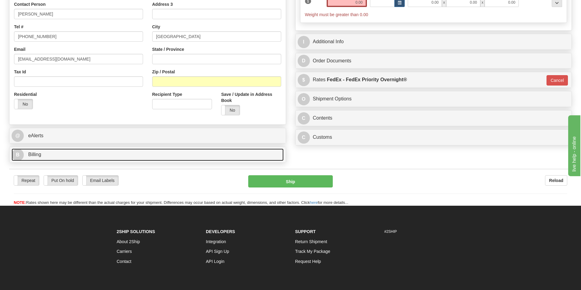
click at [183, 156] on link "B Billing" at bounding box center [148, 155] width 272 height 12
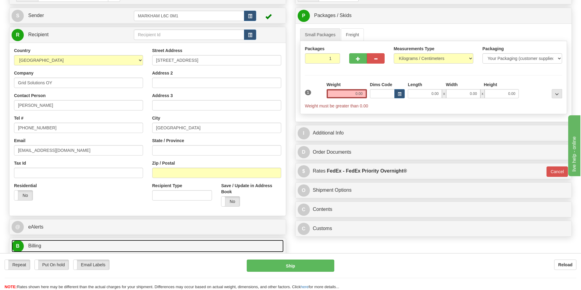
scroll to position [0, 0]
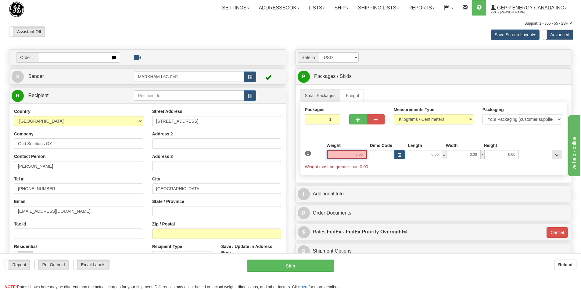
drag, startPoint x: 350, startPoint y: 156, endPoint x: 368, endPoint y: 156, distance: 17.7
click at [368, 156] on div "Weight 0.00" at bounding box center [346, 153] width 43 height 21
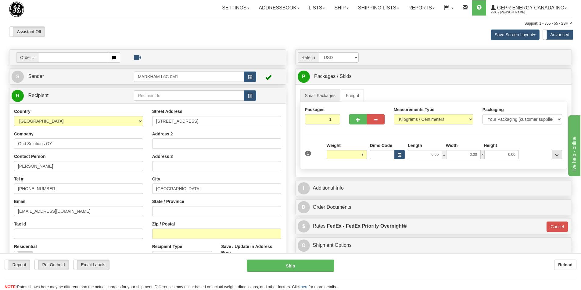
type input "0.30"
type input "01"
click at [437, 87] on div "Small Packages Freight Packages 1 1 Measurements Type" at bounding box center [433, 130] width 276 height 93
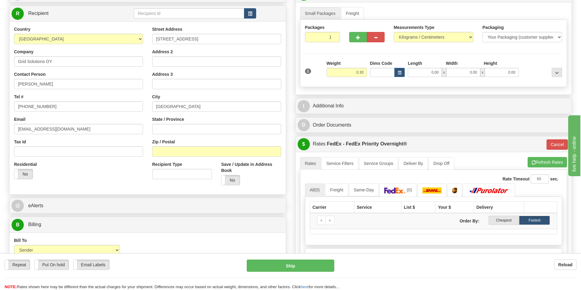
scroll to position [91, 0]
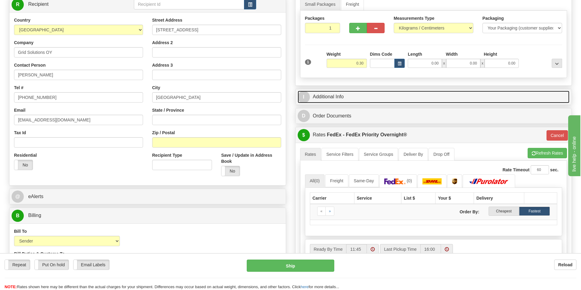
click at [367, 97] on link "I Additional Info" at bounding box center [433, 97] width 272 height 12
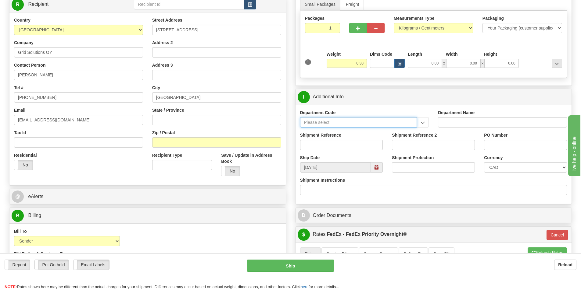
click at [322, 122] on input "Department Code" at bounding box center [358, 122] width 117 height 10
type input "ser"
click at [336, 146] on input "Shipment Reference" at bounding box center [341, 145] width 83 height 10
